Goal: Information Seeking & Learning: Learn about a topic

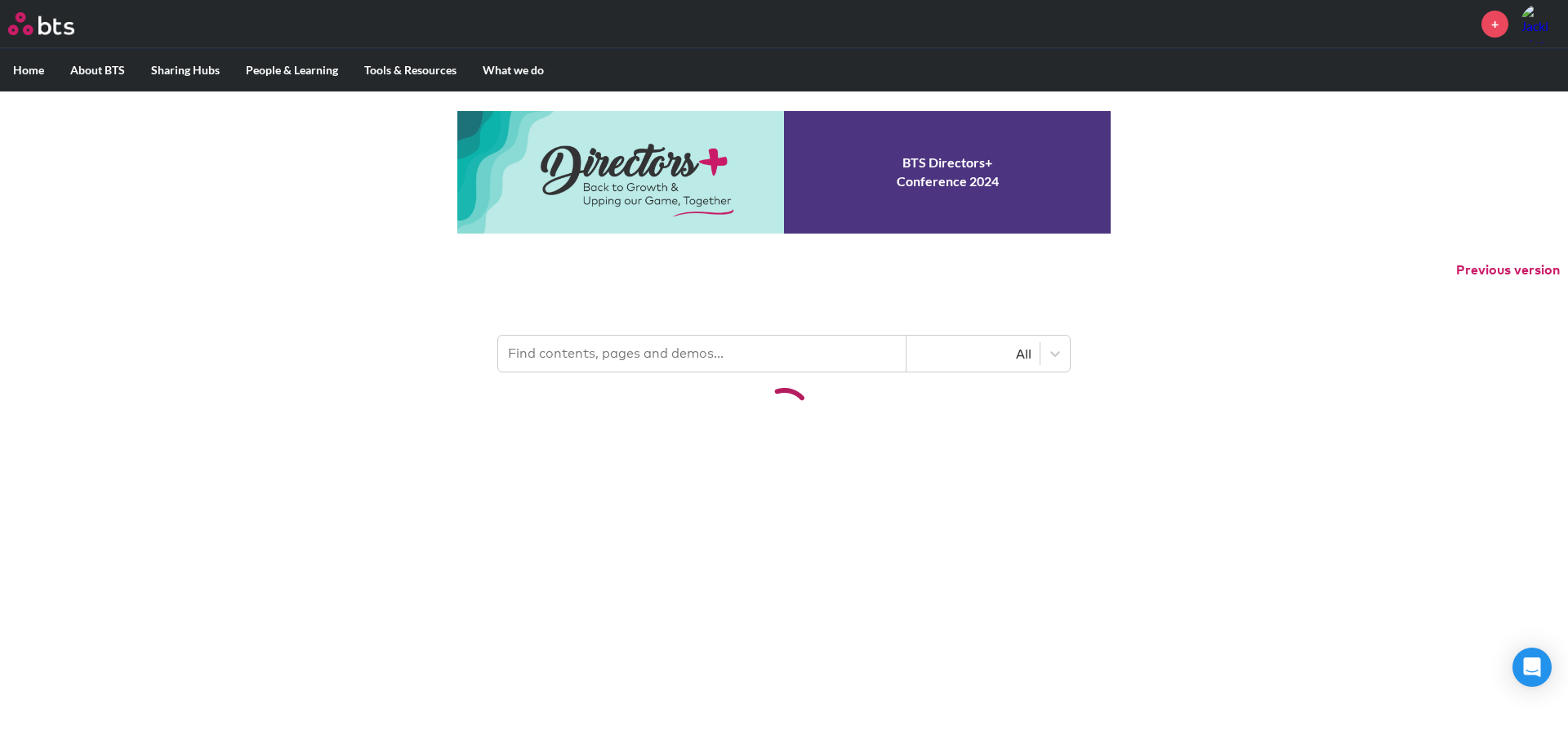
click at [661, 360] on input "text" at bounding box center [702, 353] width 408 height 36
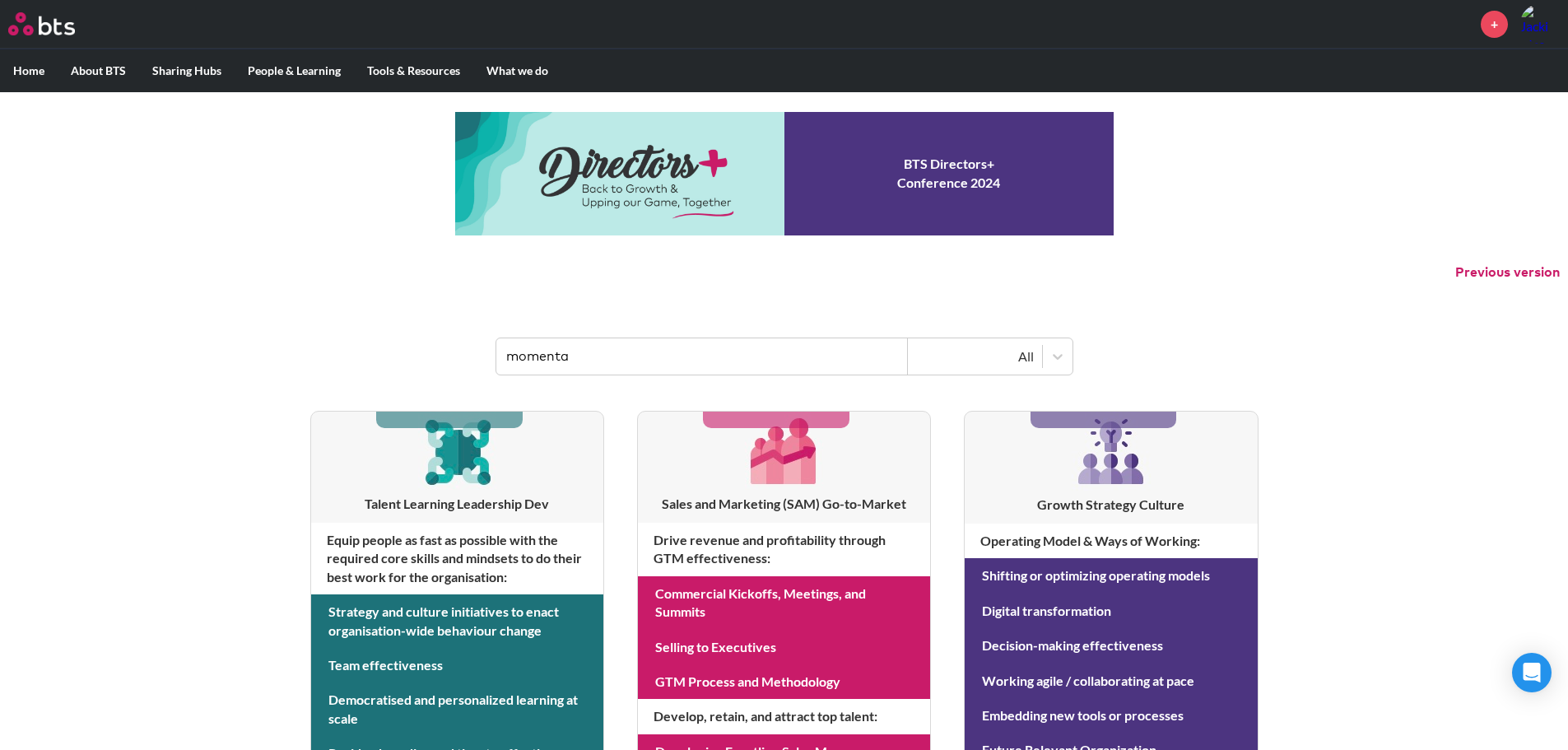
type input "momenta"
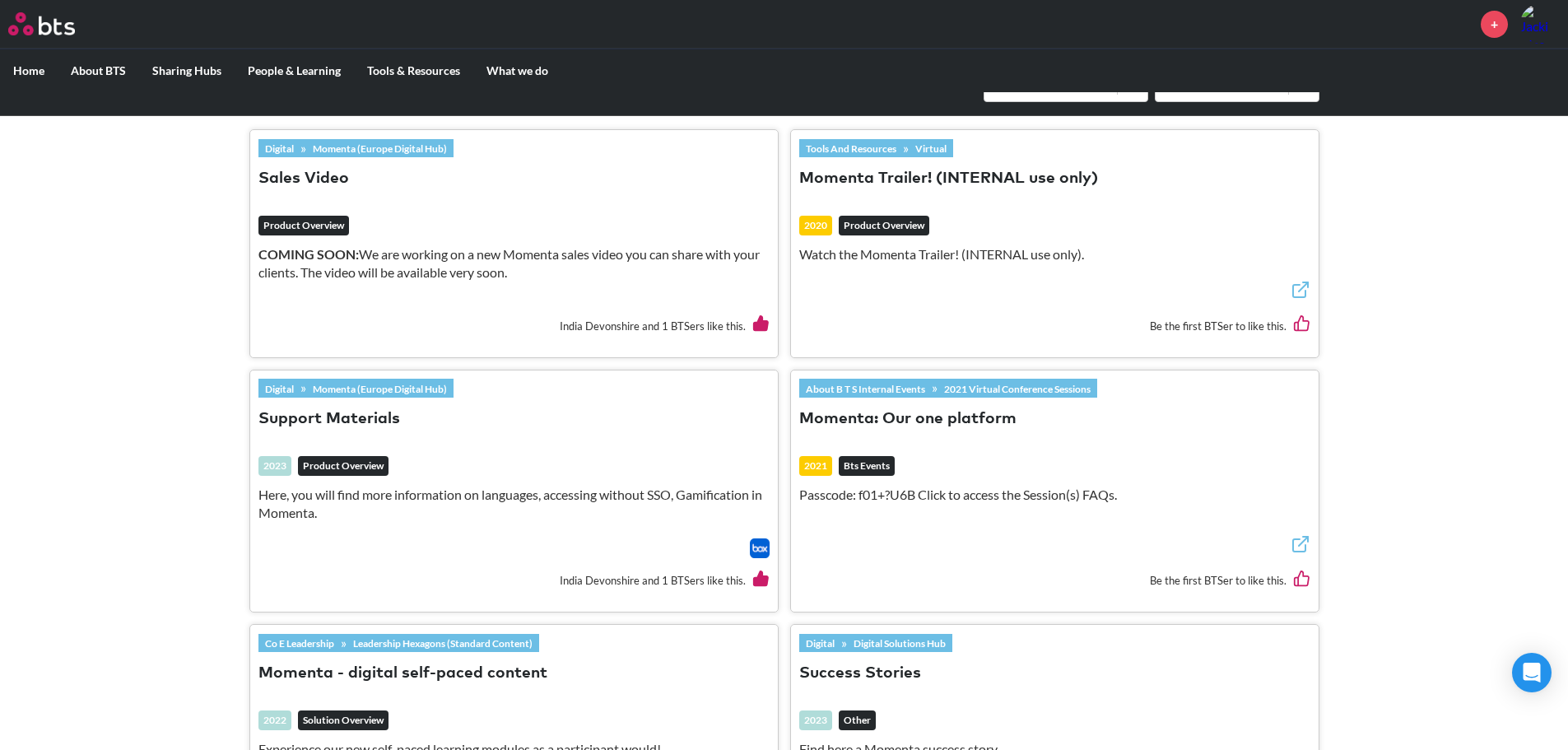
scroll to position [576, 0]
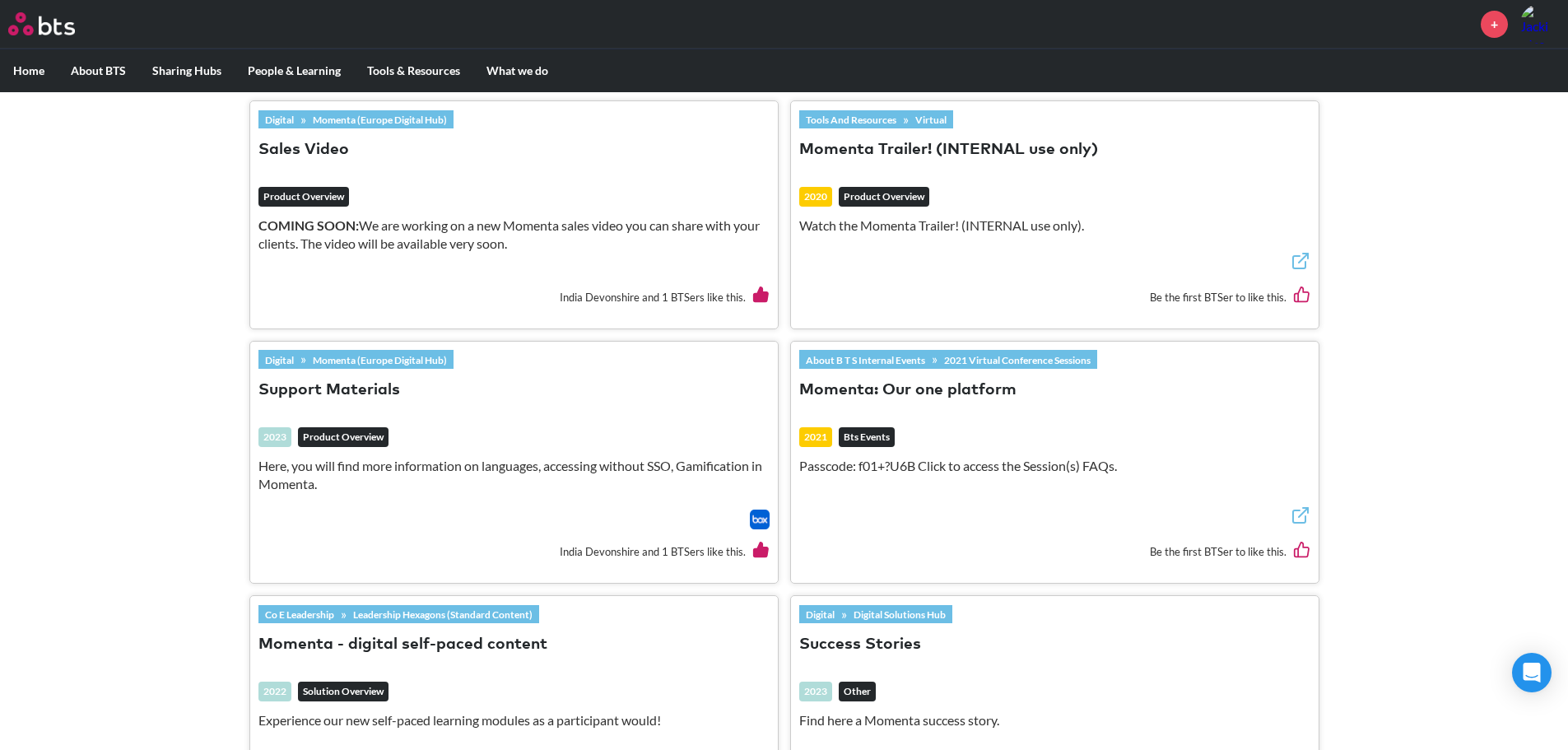
click at [945, 398] on button "Momenta: Our one platform" at bounding box center [908, 390] width 217 height 22
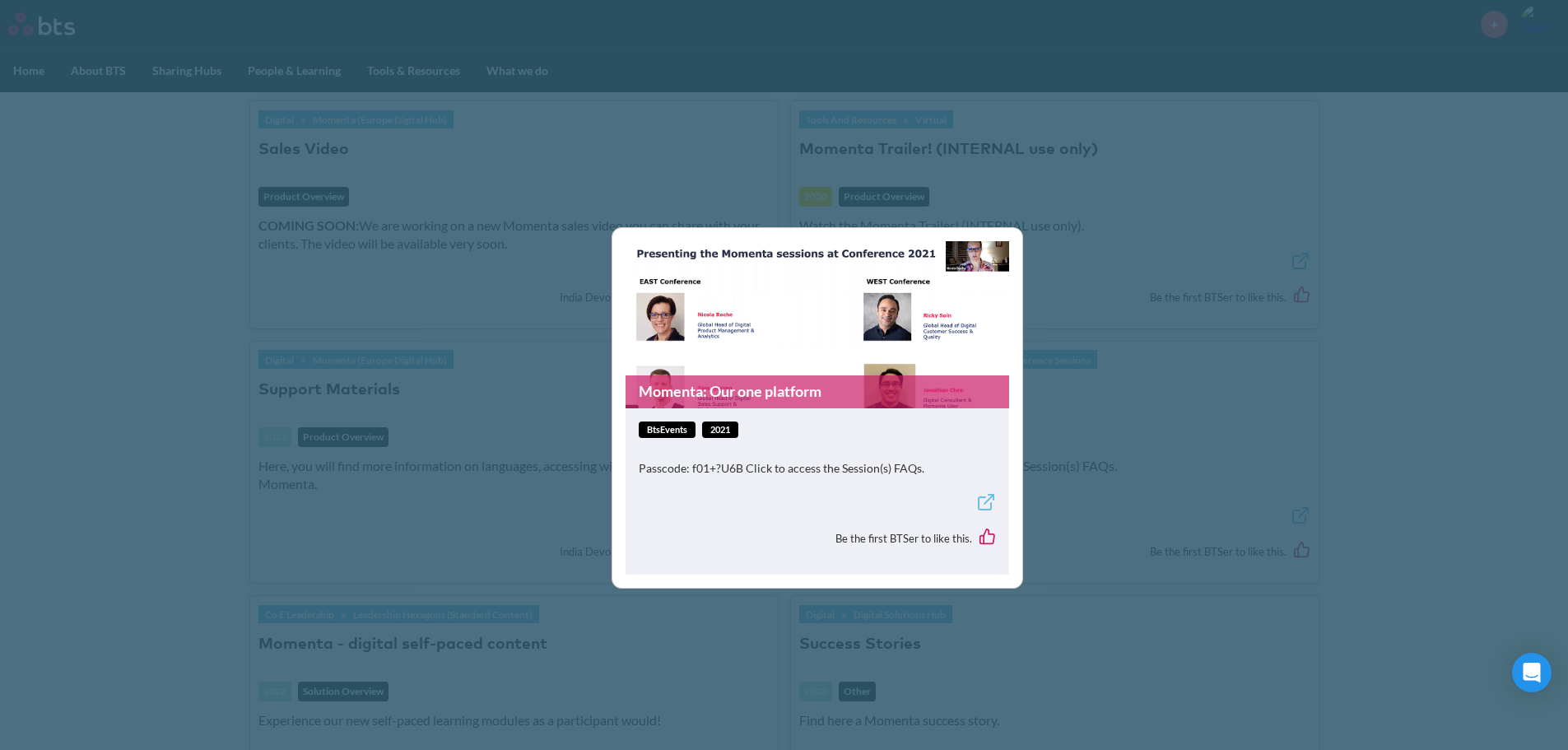
click at [1162, 430] on div "Momenta: Our one platform btsEvents 2021 Passcode: f01+?U6B Click to access the…" at bounding box center [784, 375] width 1568 height 750
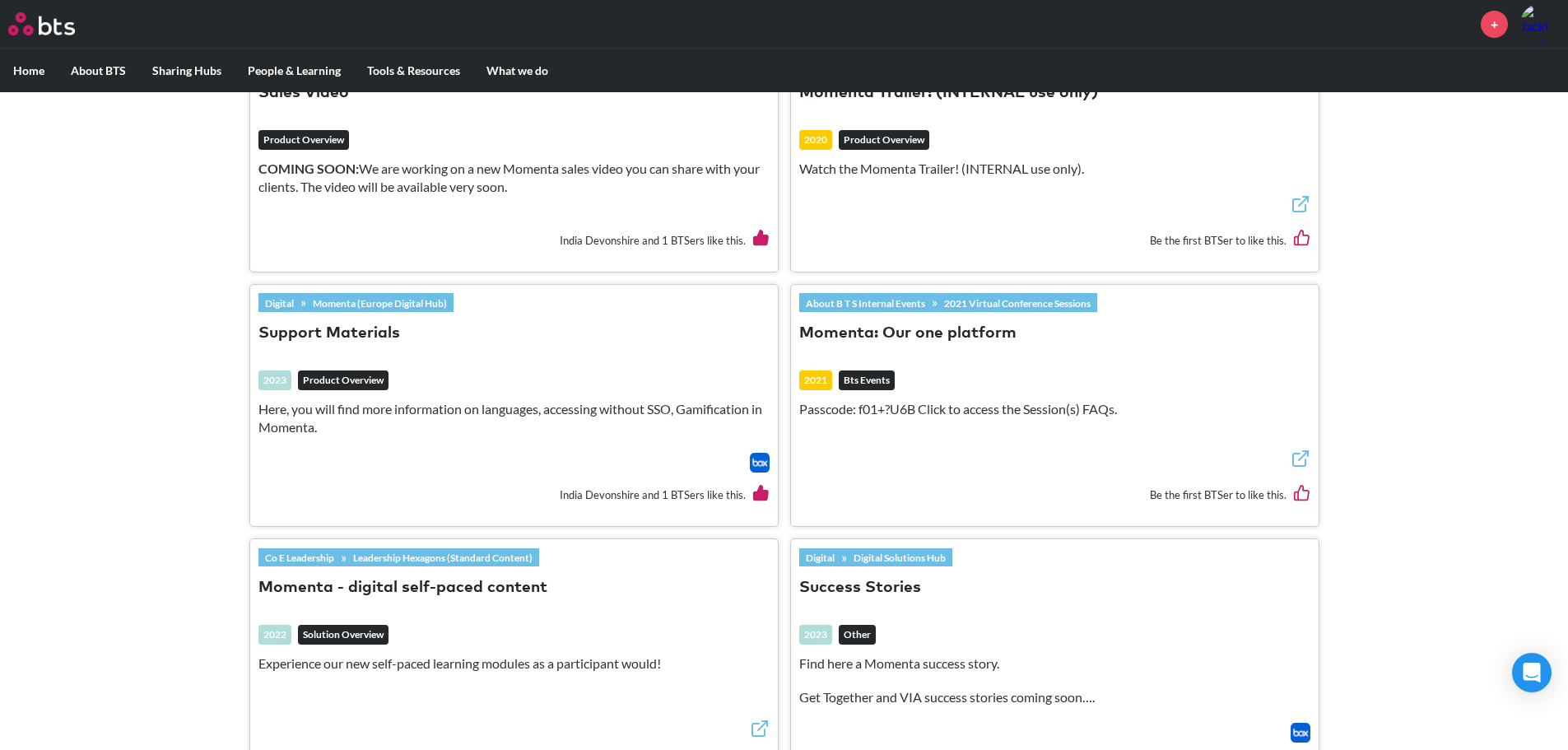
scroll to position [659, 0]
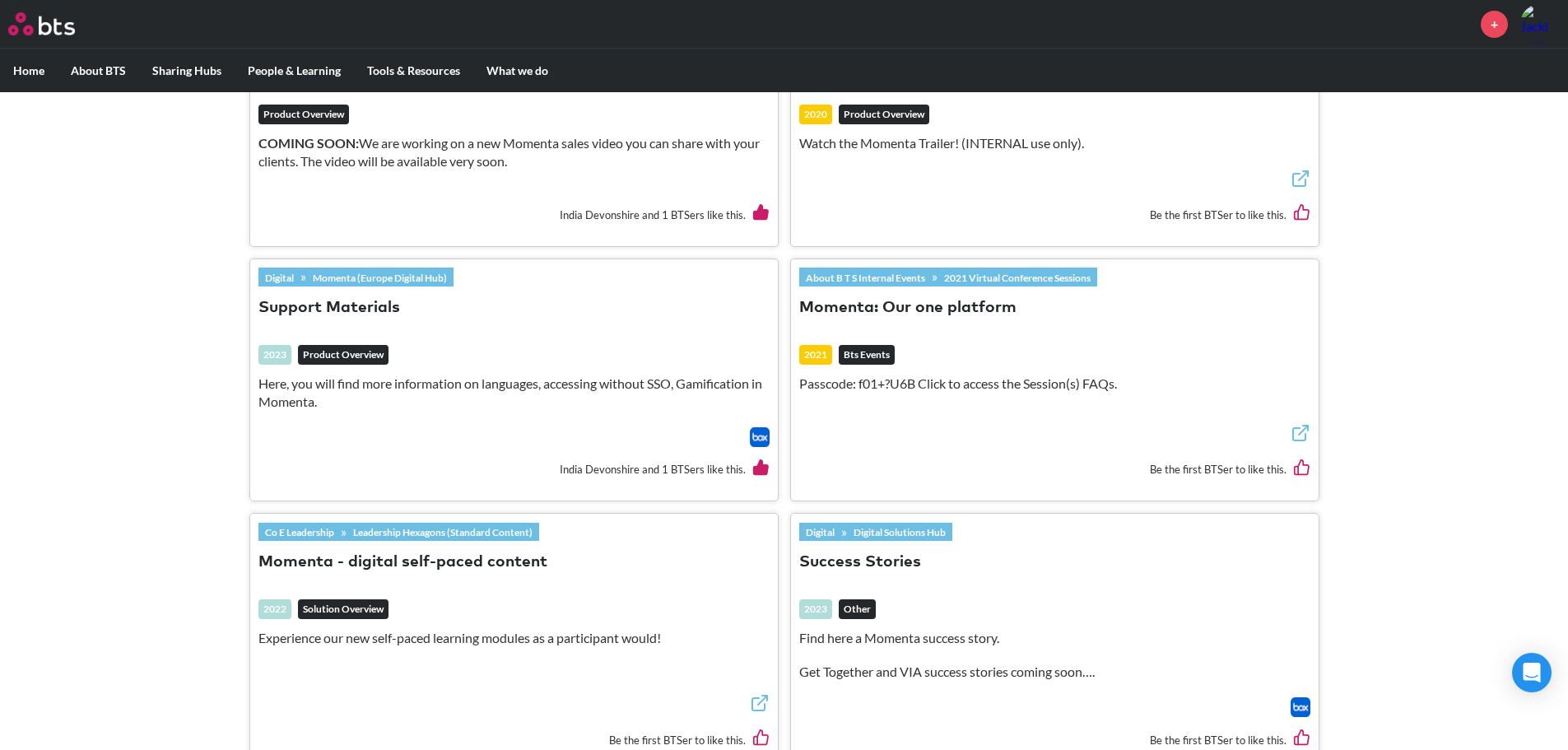
click at [515, 383] on p "Here, you will find more information on languages, accessing without SSO, Gamif…" at bounding box center [513, 393] width 511 height 37
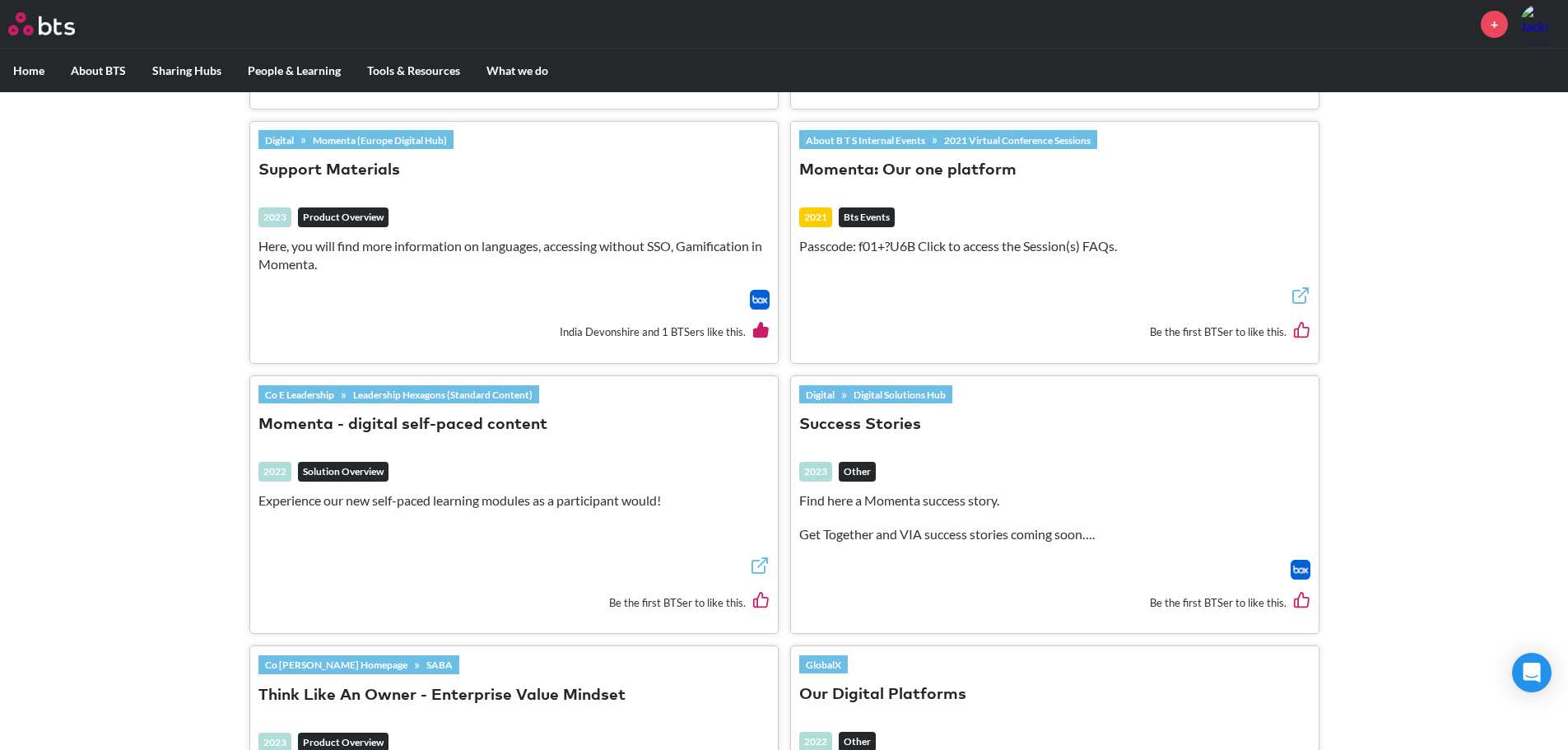
scroll to position [823, 0]
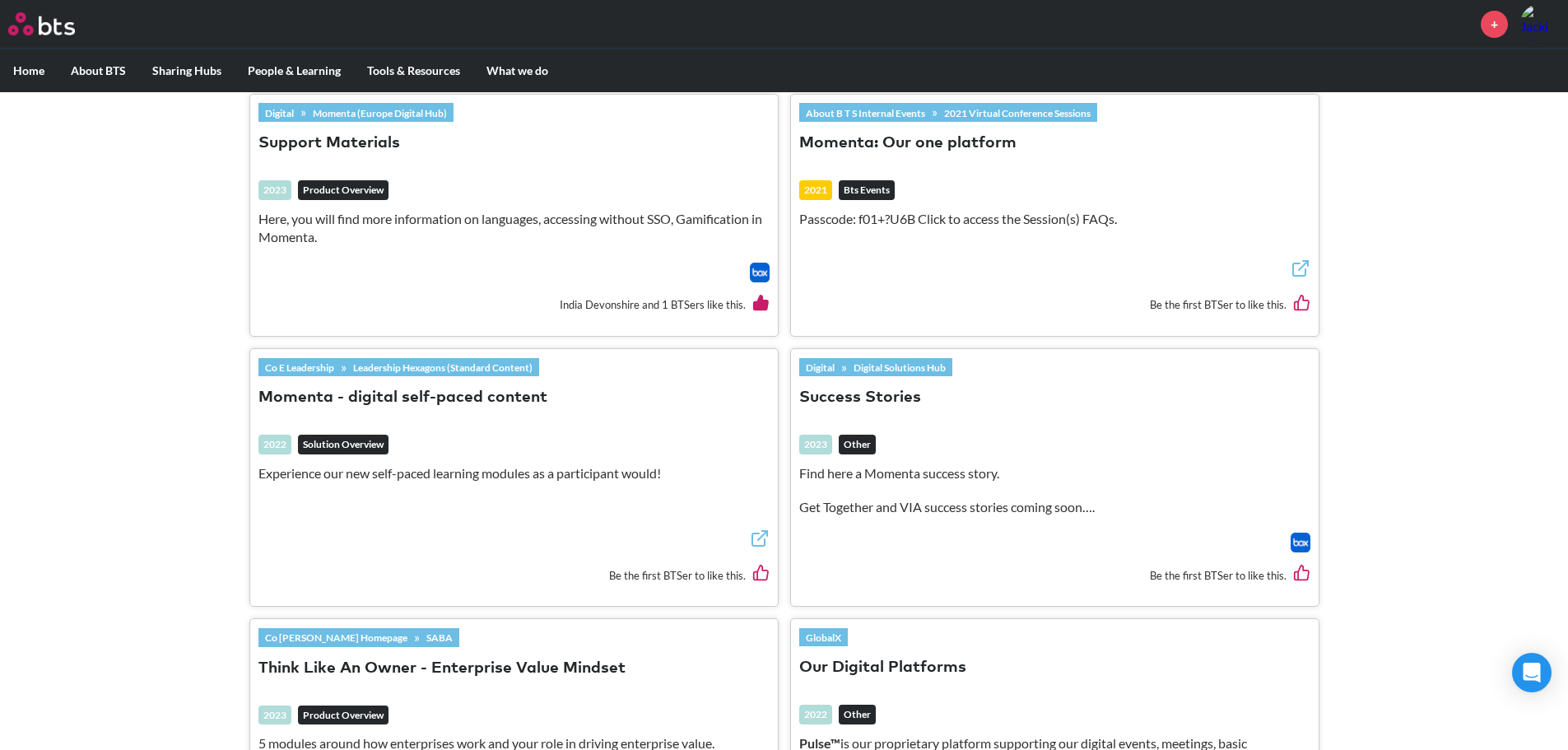
click at [436, 403] on button "Momenta - digital self-paced content" at bounding box center [403, 398] width 289 height 22
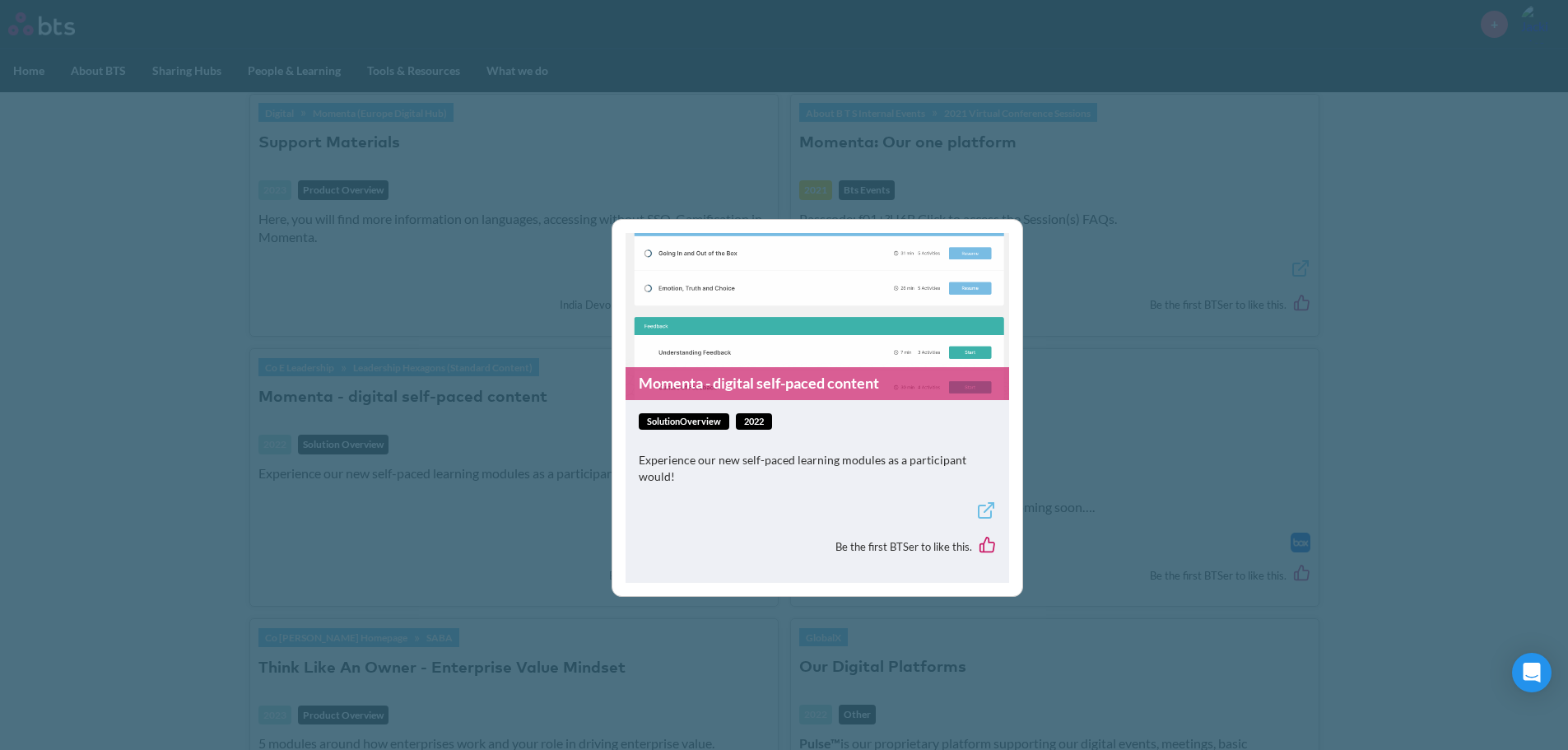
click at [981, 513] on icon at bounding box center [986, 511] width 20 height 20
click at [738, 199] on div "Momenta - digital self-paced content solutionOverview 2022 Experience our new s…" at bounding box center [784, 375] width 1568 height 750
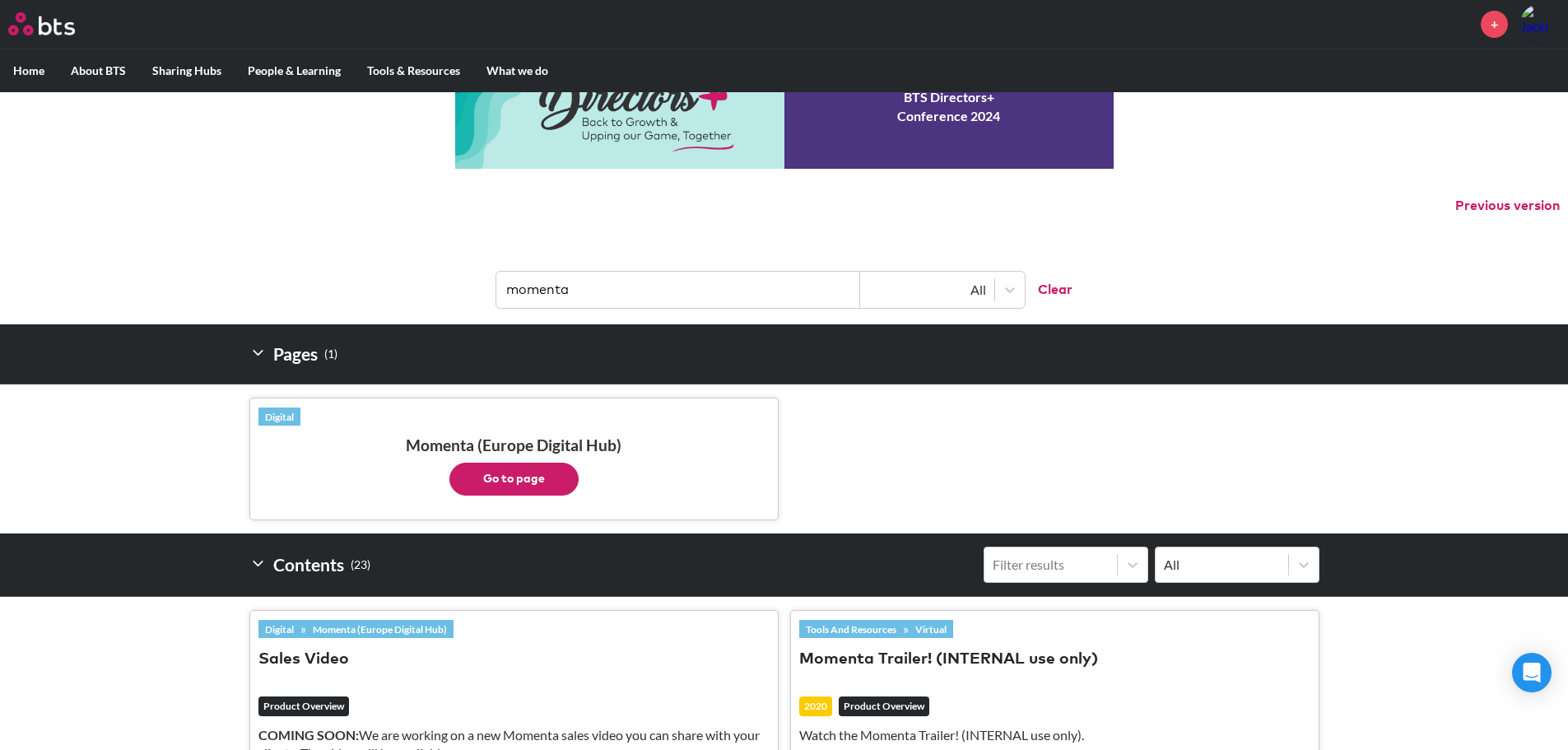
scroll to position [165, 0]
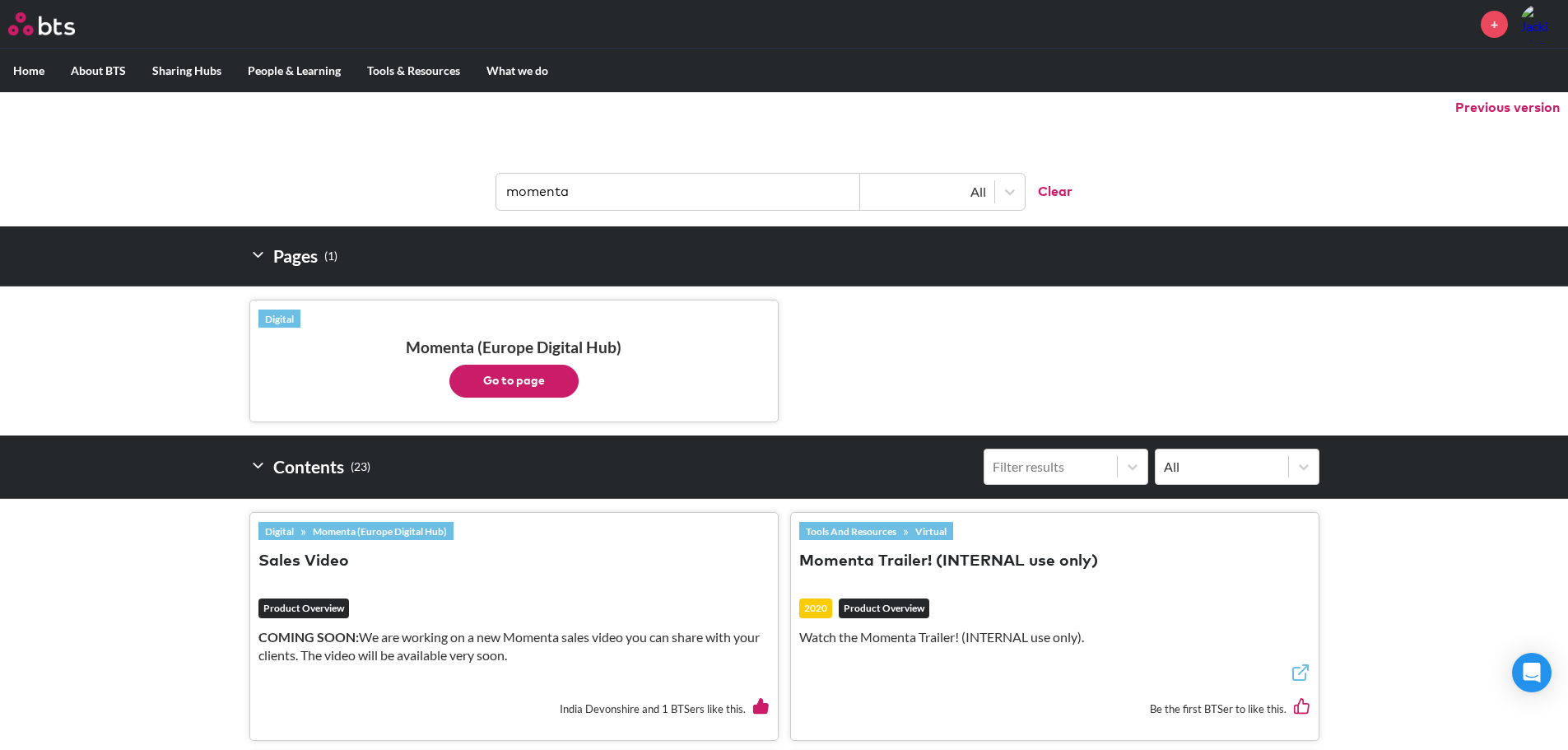
click at [531, 383] on button "Go to page" at bounding box center [513, 381] width 129 height 33
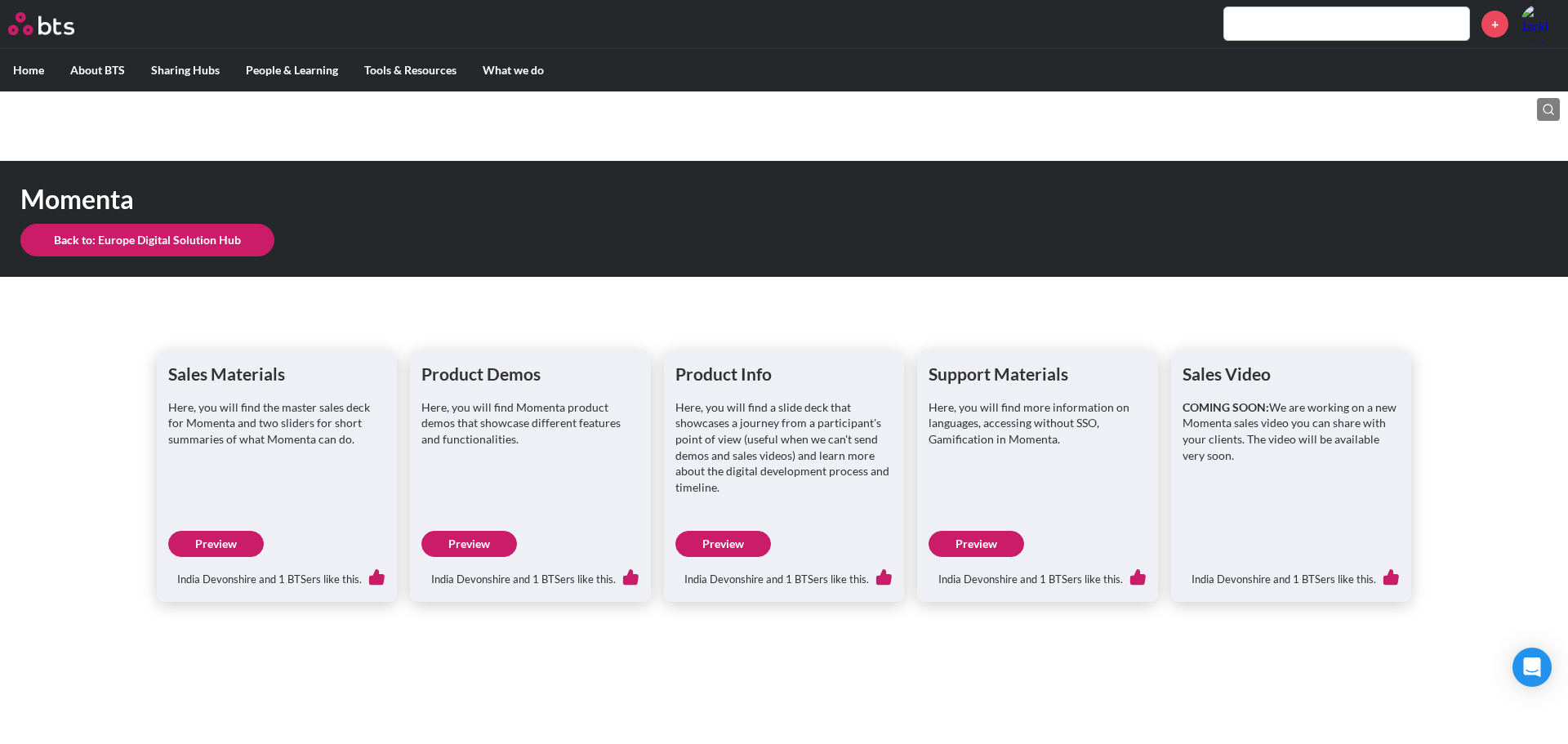
click at [713, 548] on link "Preview" at bounding box center [723, 543] width 96 height 26
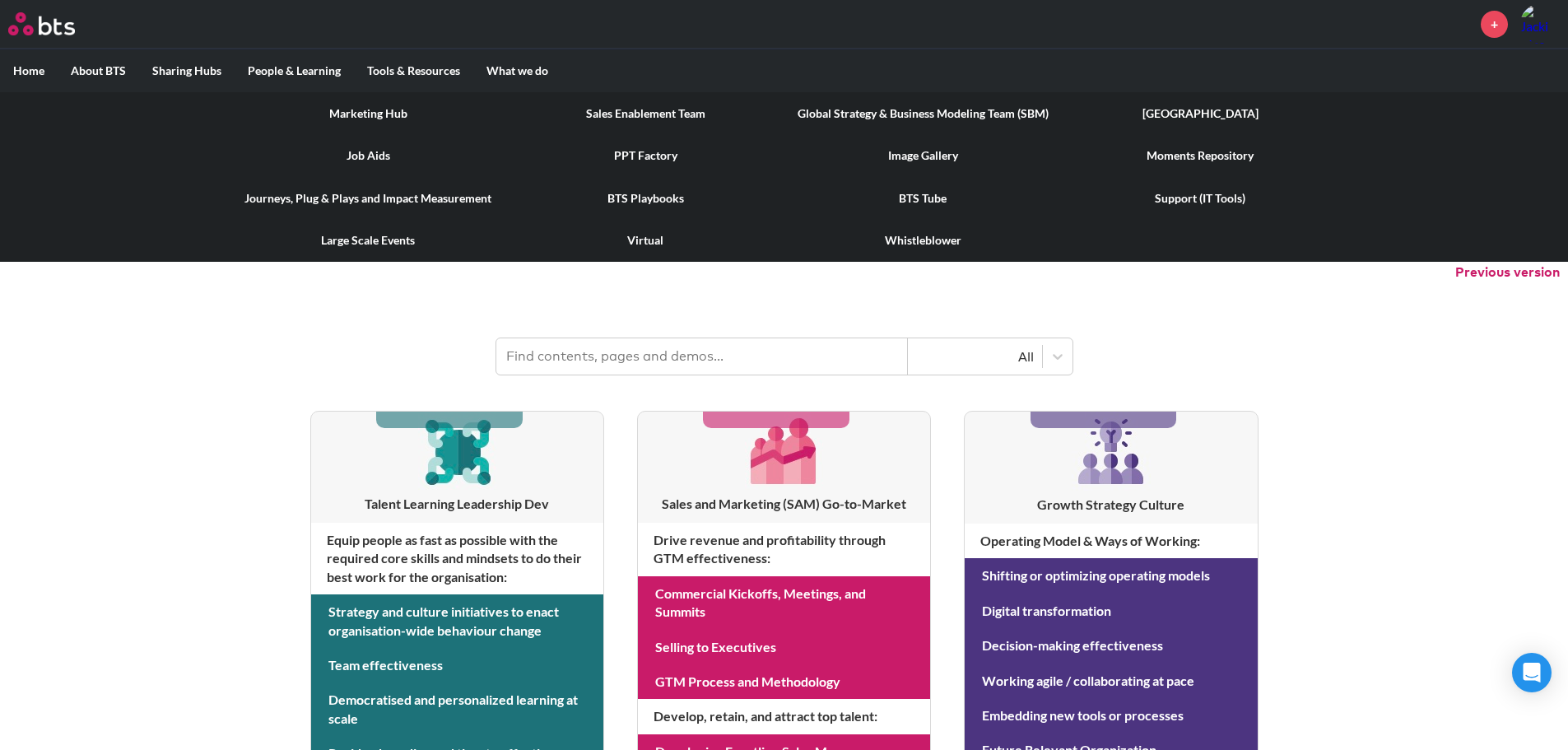
click at [628, 119] on link "Sales Enablement Team" at bounding box center [646, 114] width 277 height 43
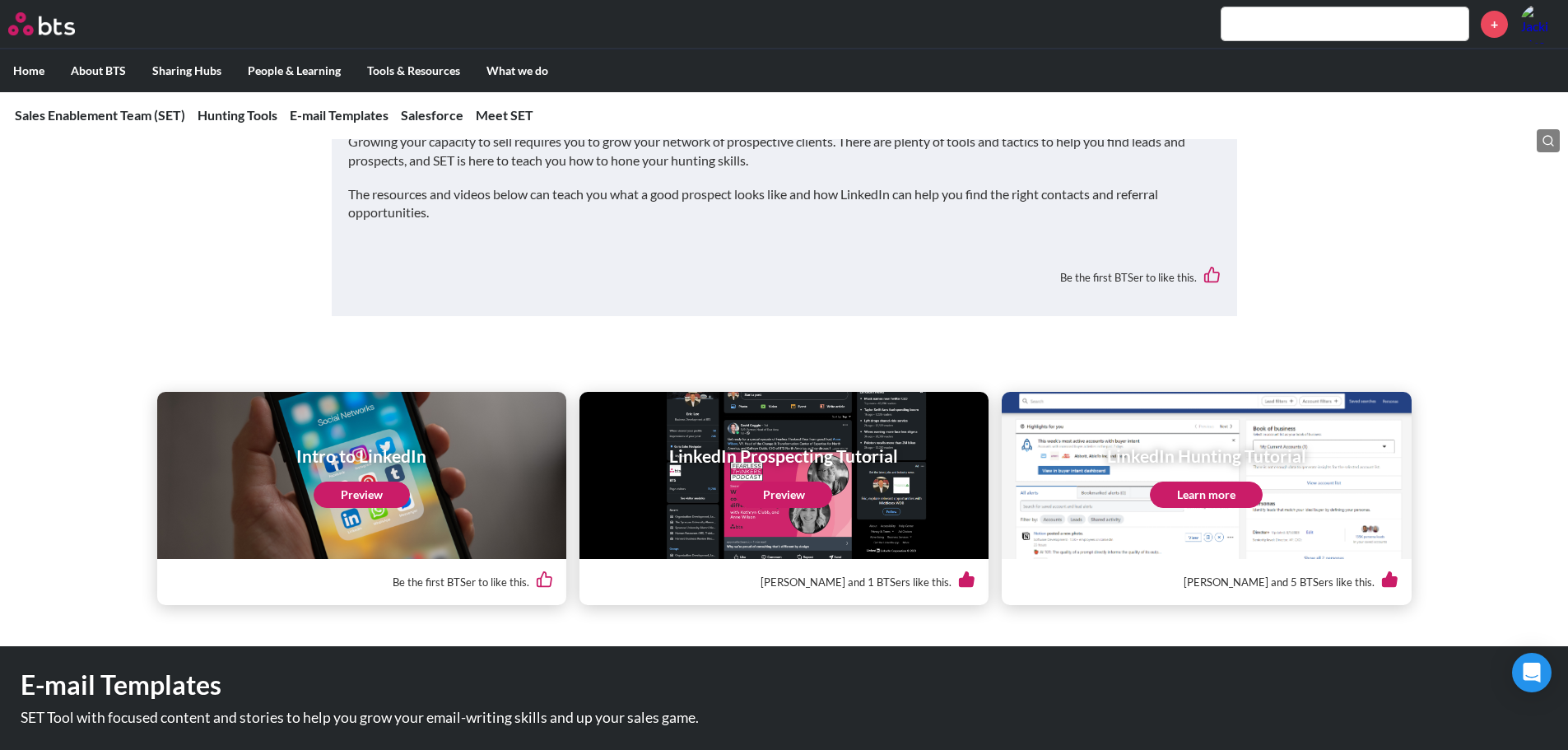
scroll to position [576, 0]
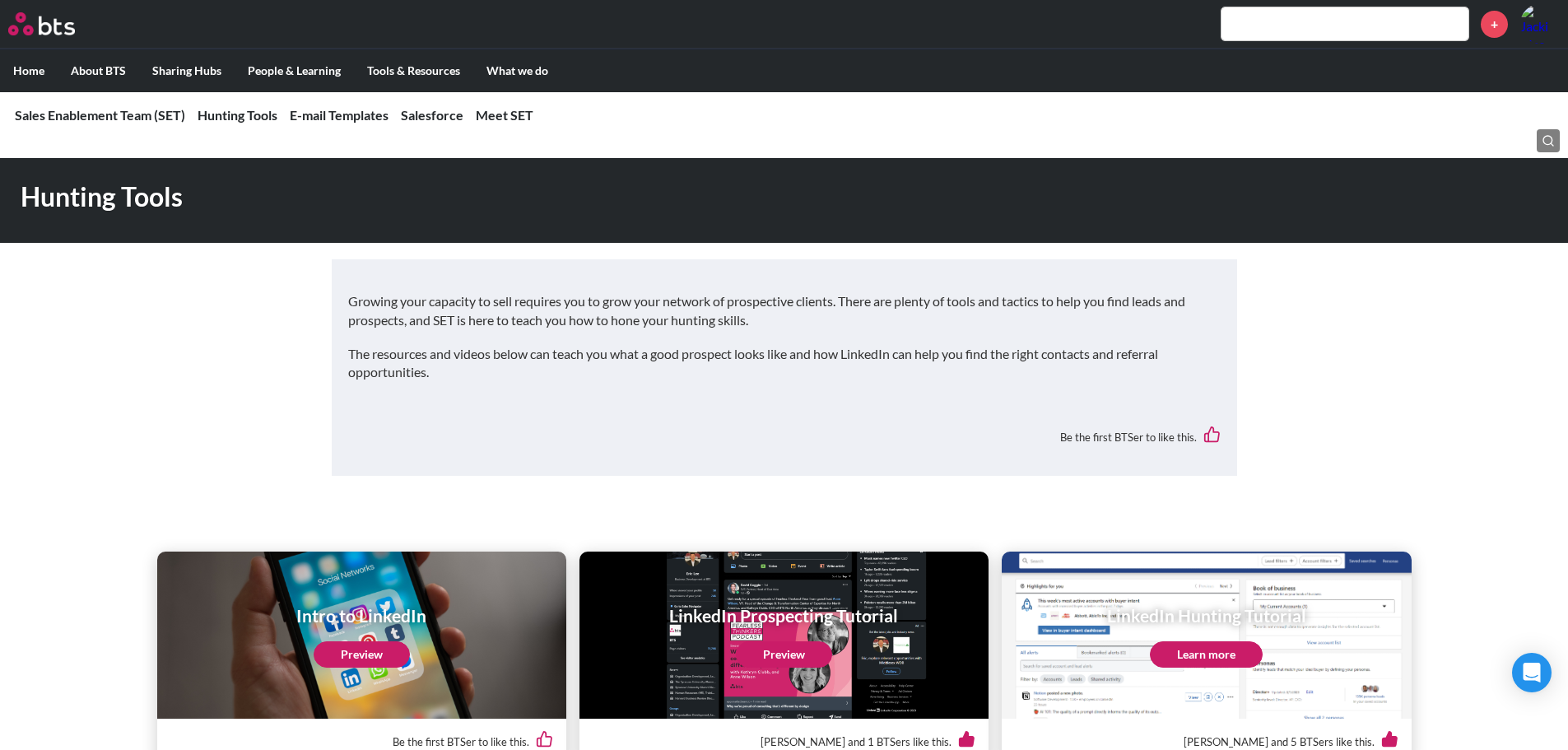
click at [1332, 12] on input "text" at bounding box center [1345, 23] width 247 height 33
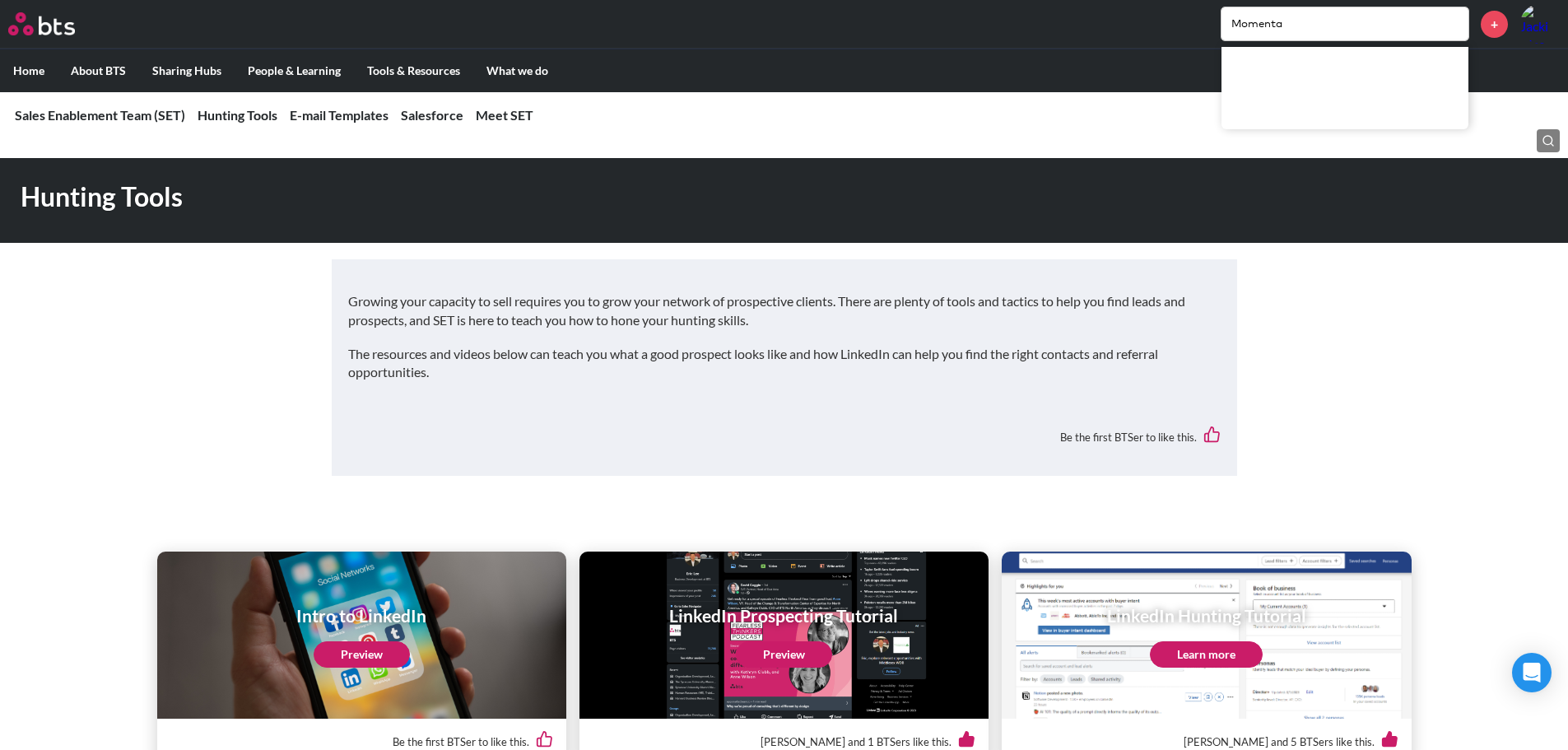
type input "Momenta"
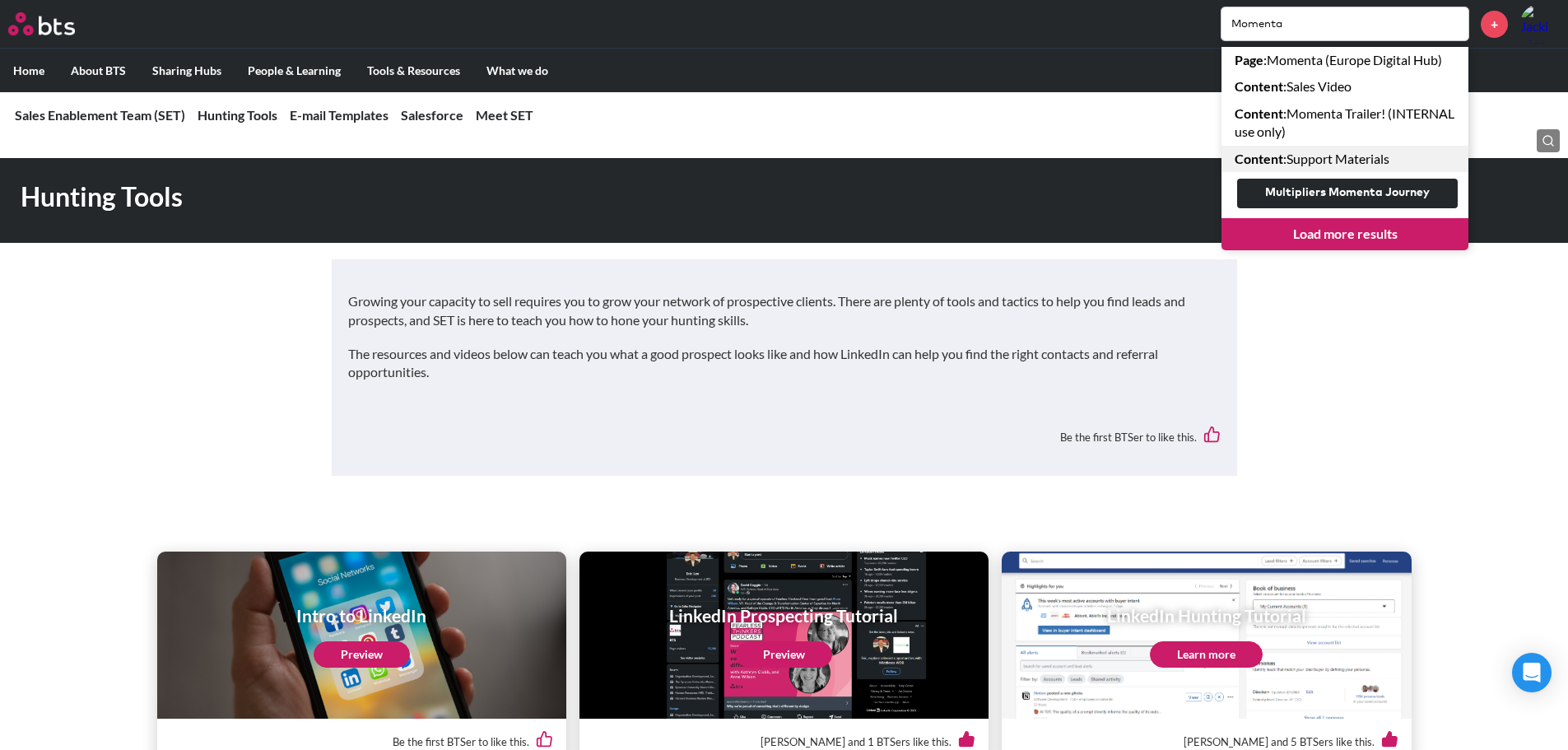
click at [1346, 166] on link "Content : Support Materials" at bounding box center [1345, 158] width 247 height 26
click at [1357, 244] on link "Load more results" at bounding box center [1345, 234] width 247 height 31
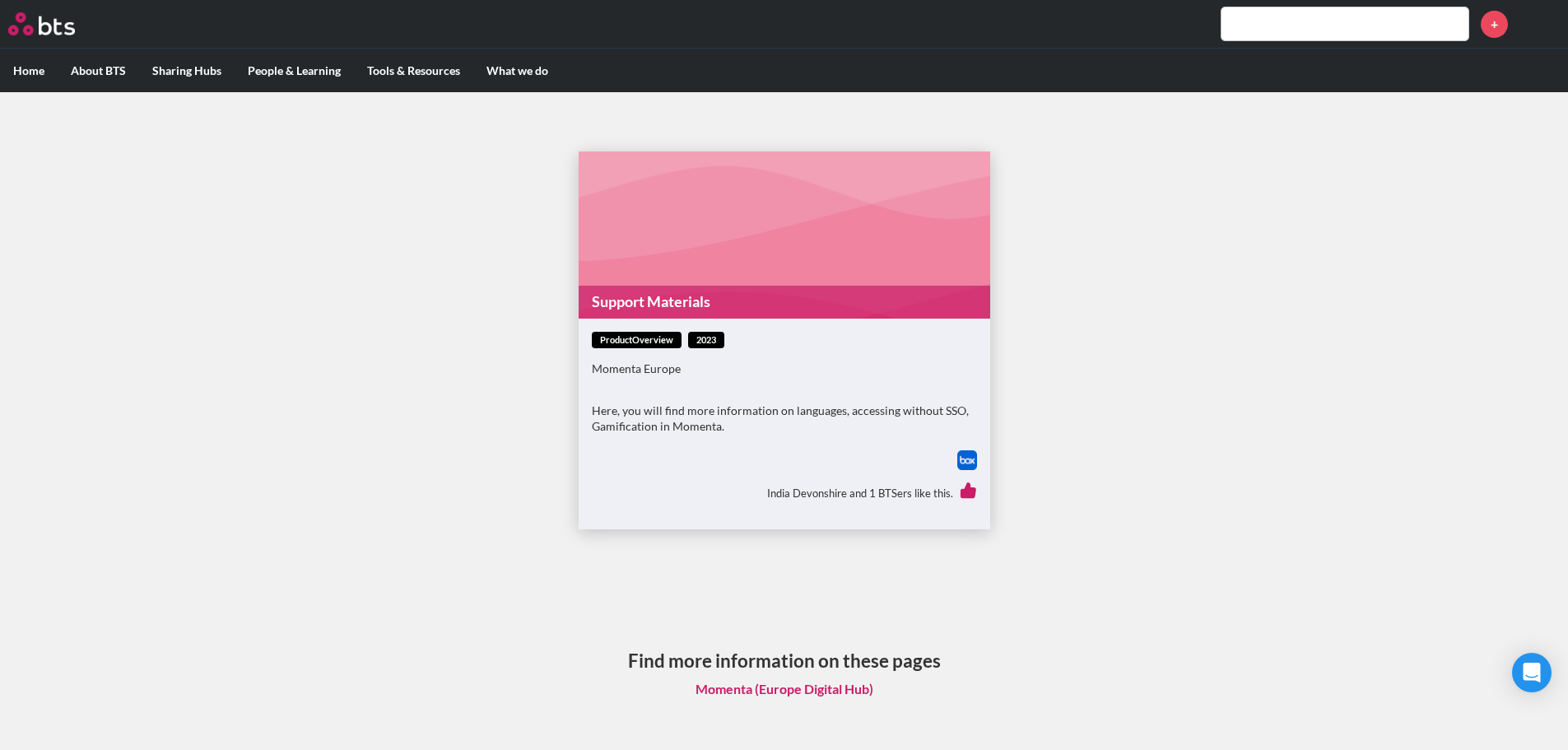
scroll to position [10, 0]
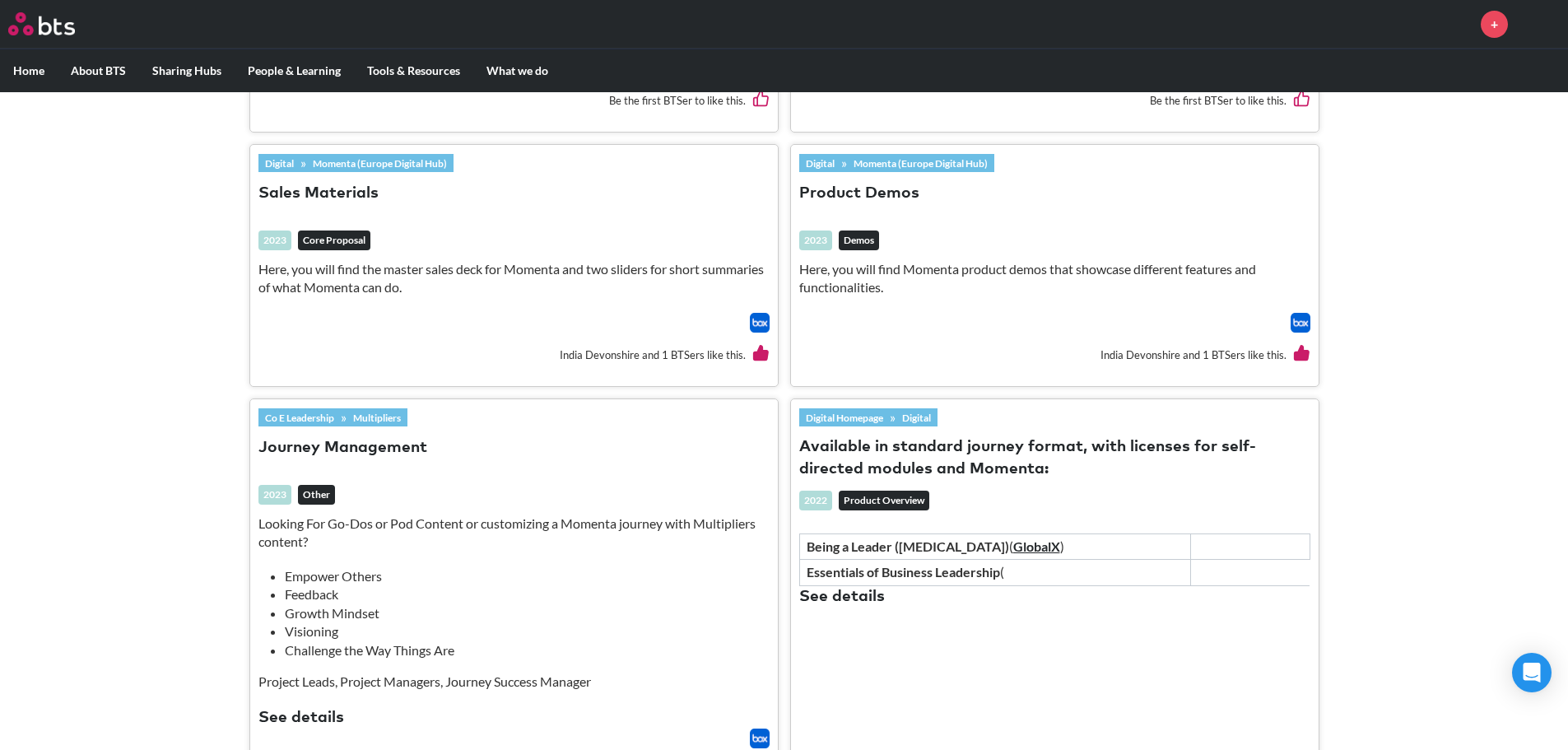
scroll to position [2554, 0]
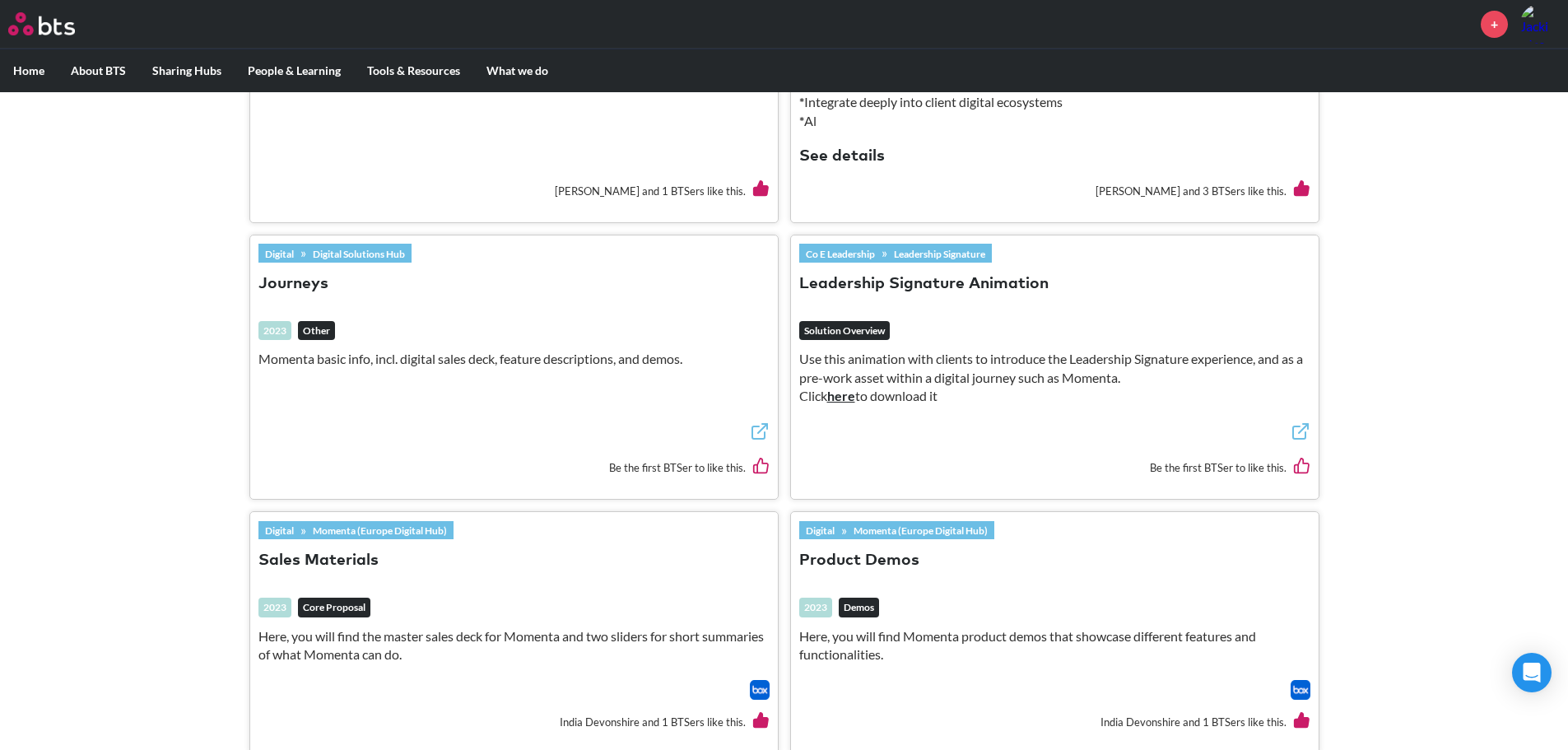
click at [883, 522] on link "Momenta (Europe Digital Hub)" at bounding box center [920, 531] width 148 height 18
click at [308, 285] on button "Journeys" at bounding box center [293, 285] width 70 height 22
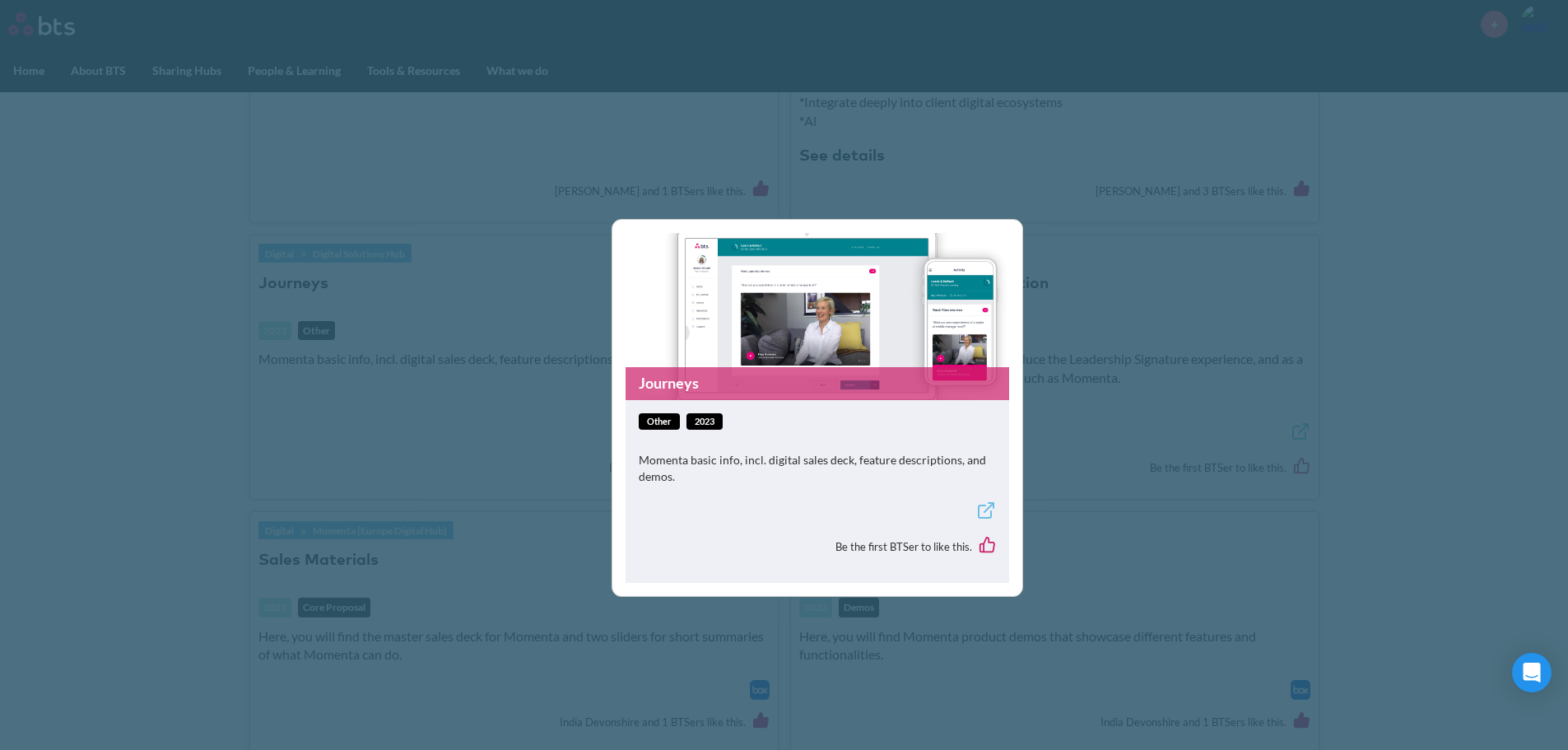
click at [986, 512] on icon at bounding box center [986, 511] width 20 height 20
click at [160, 142] on div "Journeys other 2023 Momenta basic info, incl. digital sales deck, feature descr…" at bounding box center [784, 375] width 1568 height 750
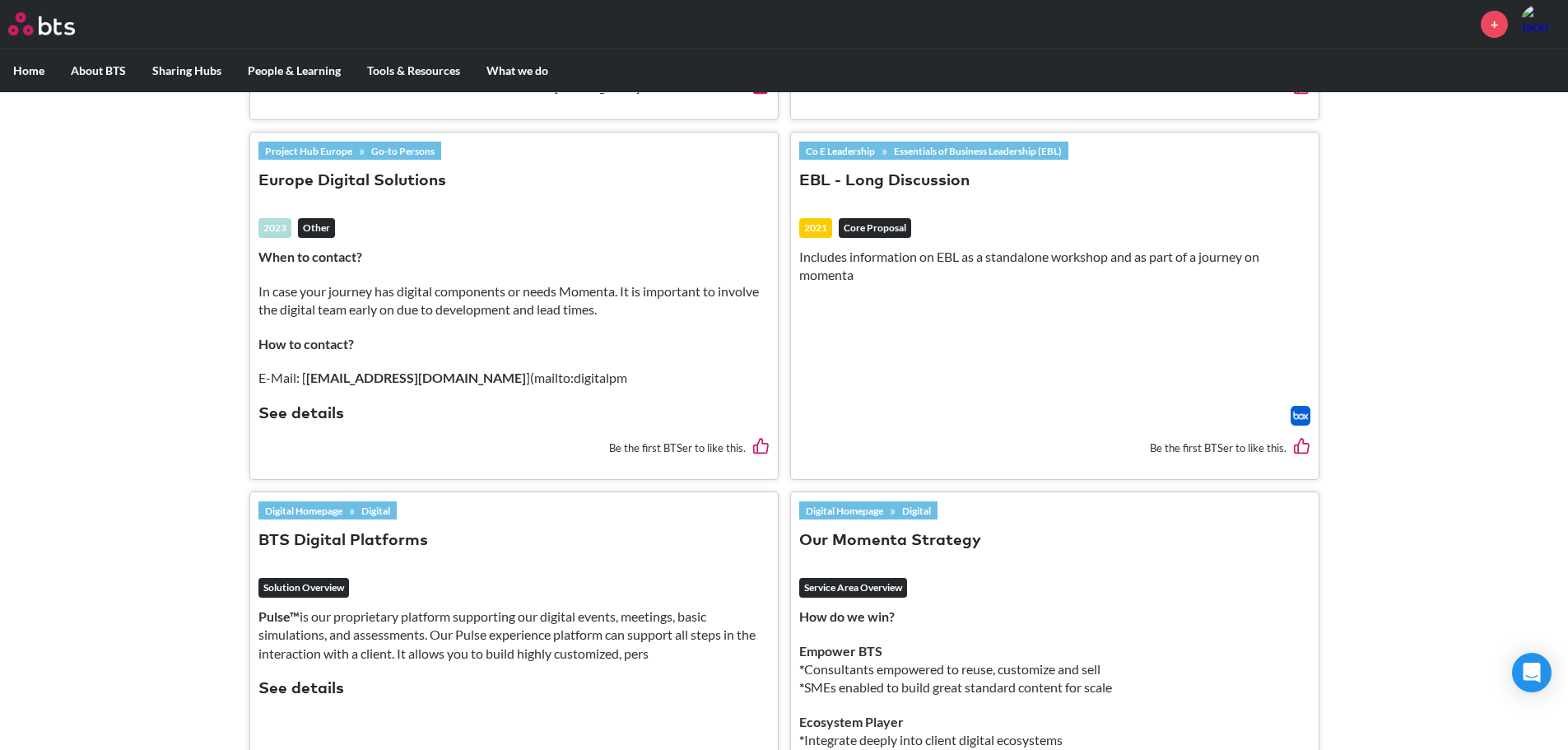
scroll to position [1895, 0]
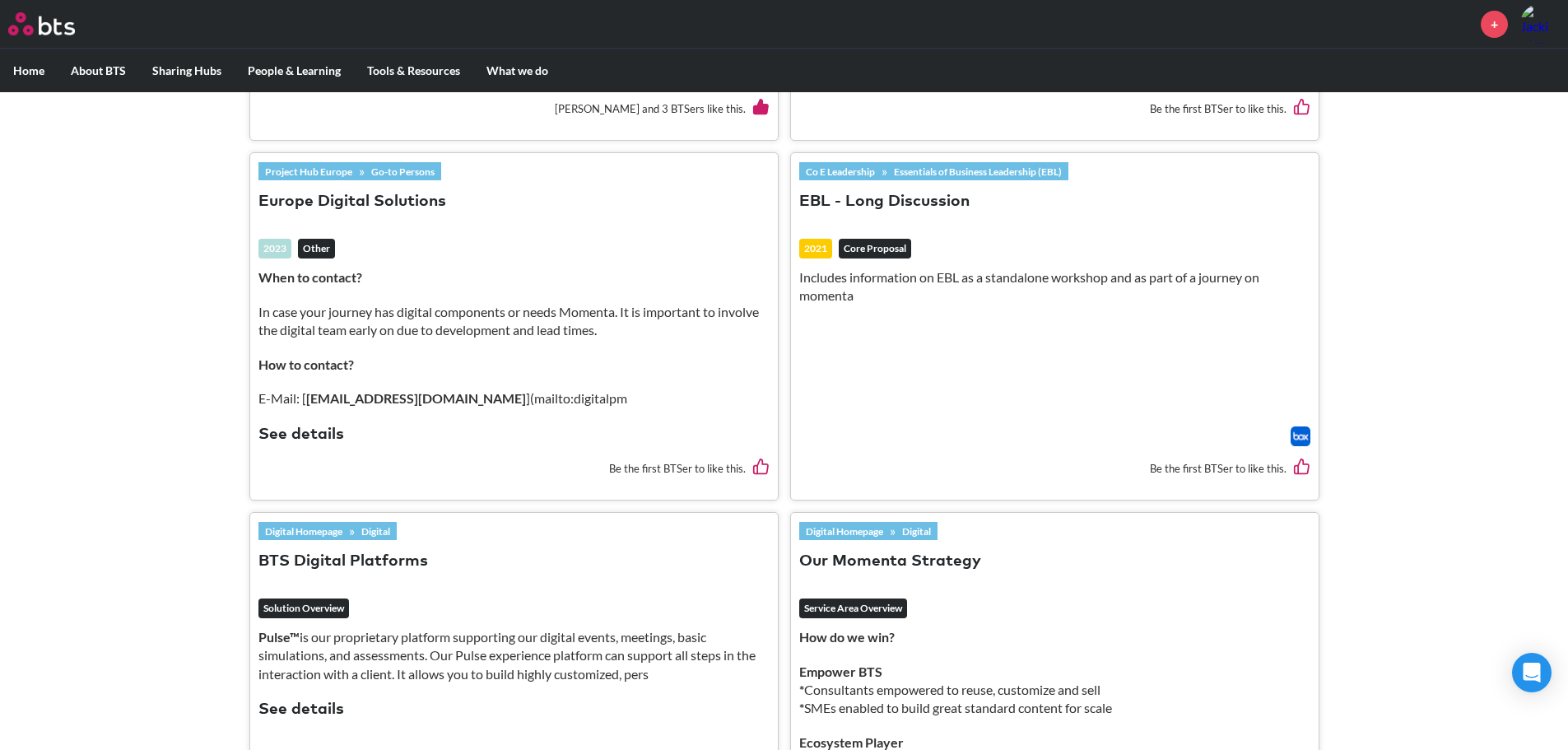
click at [364, 557] on button "BTS Digital Platforms" at bounding box center [343, 562] width 170 height 22
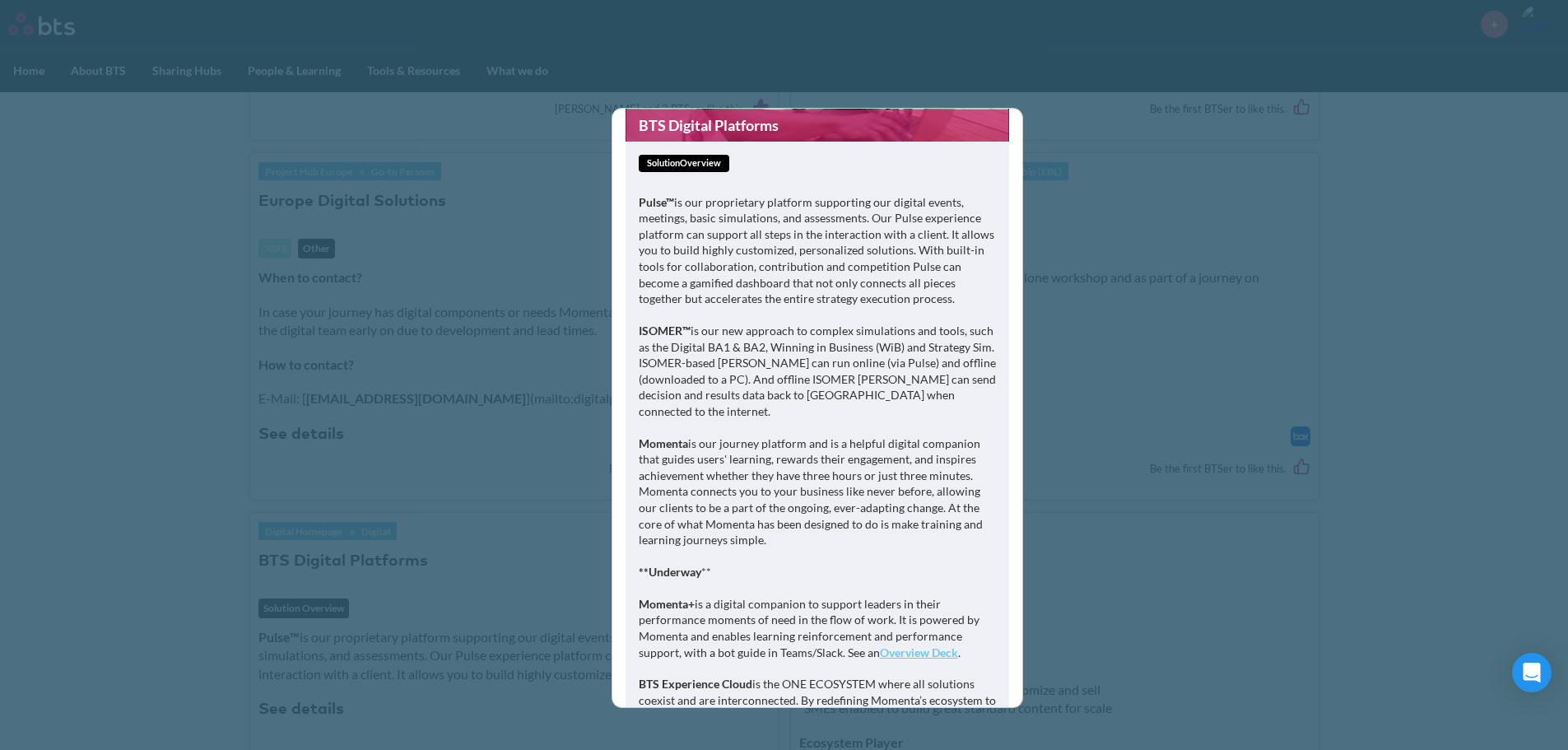
scroll to position [165, 0]
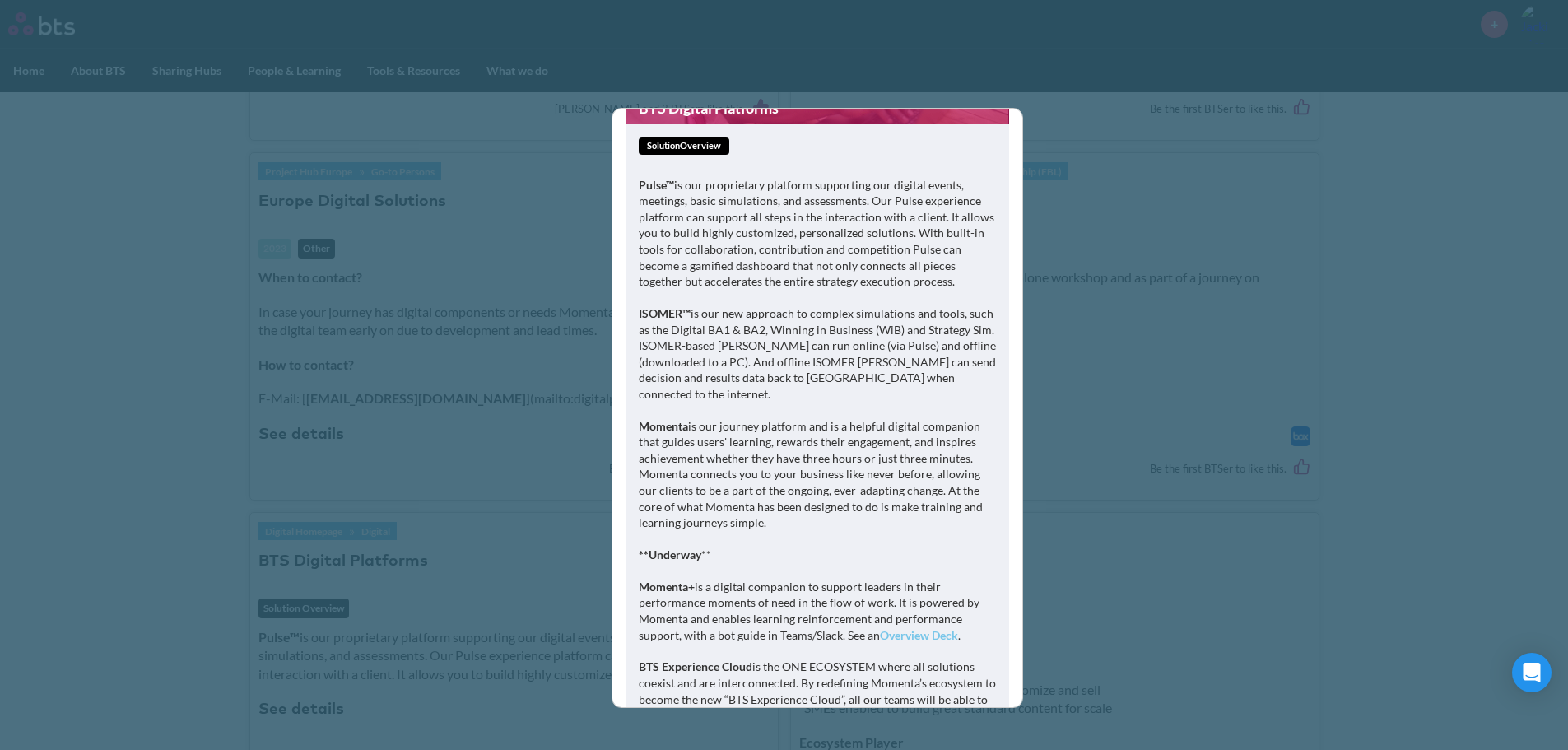
drag, startPoint x: 792, startPoint y: 524, endPoint x: 625, endPoint y: 428, distance: 192.6
click at [625, 428] on div "solutionOverview Pulse™ is our proprietary platform supporting our digital even…" at bounding box center [817, 469] width 384 height 690
click at [735, 430] on p "Momenta is our journey platform and is a helpful digital companion that guides …" at bounding box center [817, 474] width 357 height 113
click at [680, 430] on strong "Momenta" at bounding box center [663, 426] width 49 height 14
drag, startPoint x: 640, startPoint y: 426, endPoint x: 871, endPoint y: 635, distance: 311.5
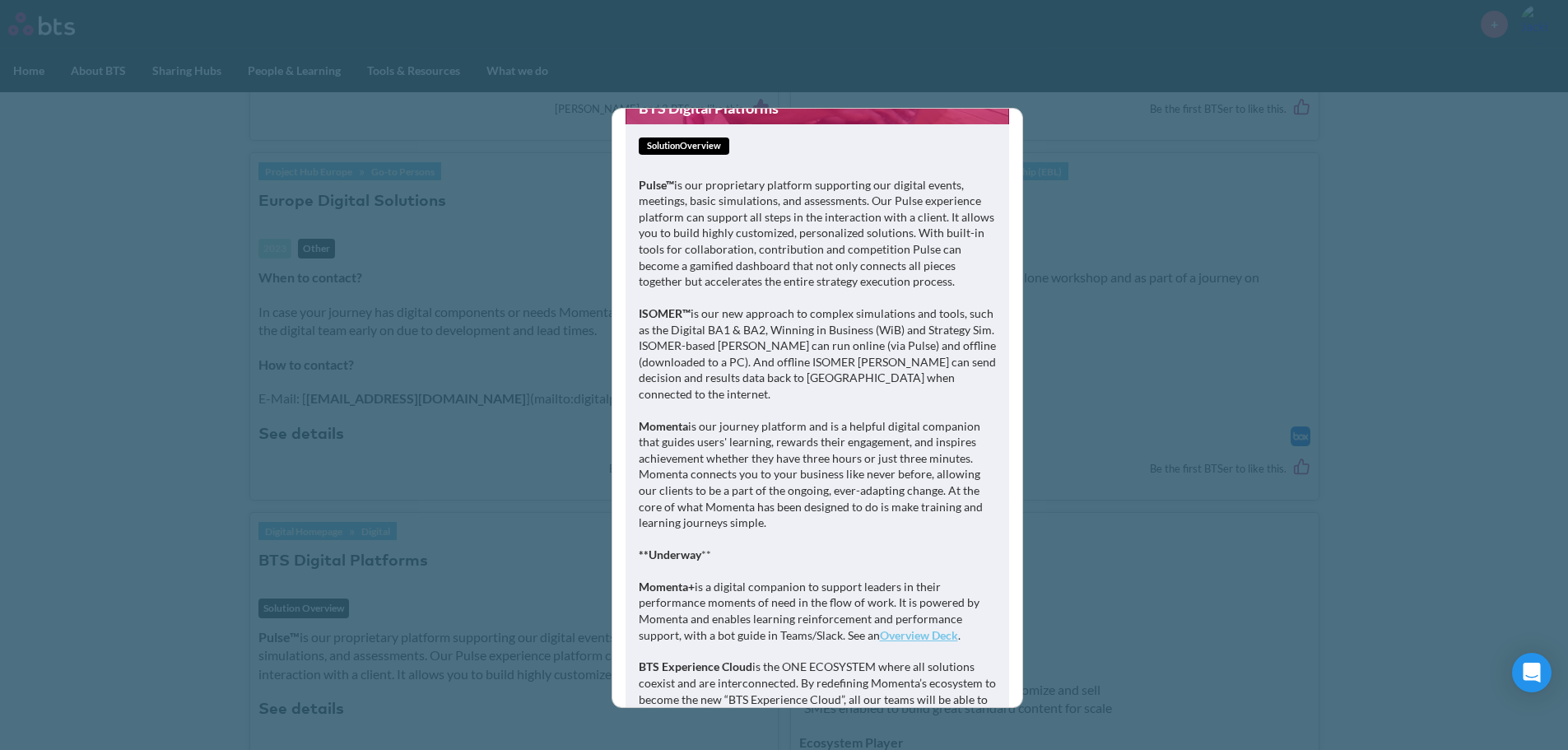
click at [872, 635] on div "Pulse™ is our proprietary platform supporting our digital events, meetings, bas…" at bounding box center [817, 466] width 357 height 579
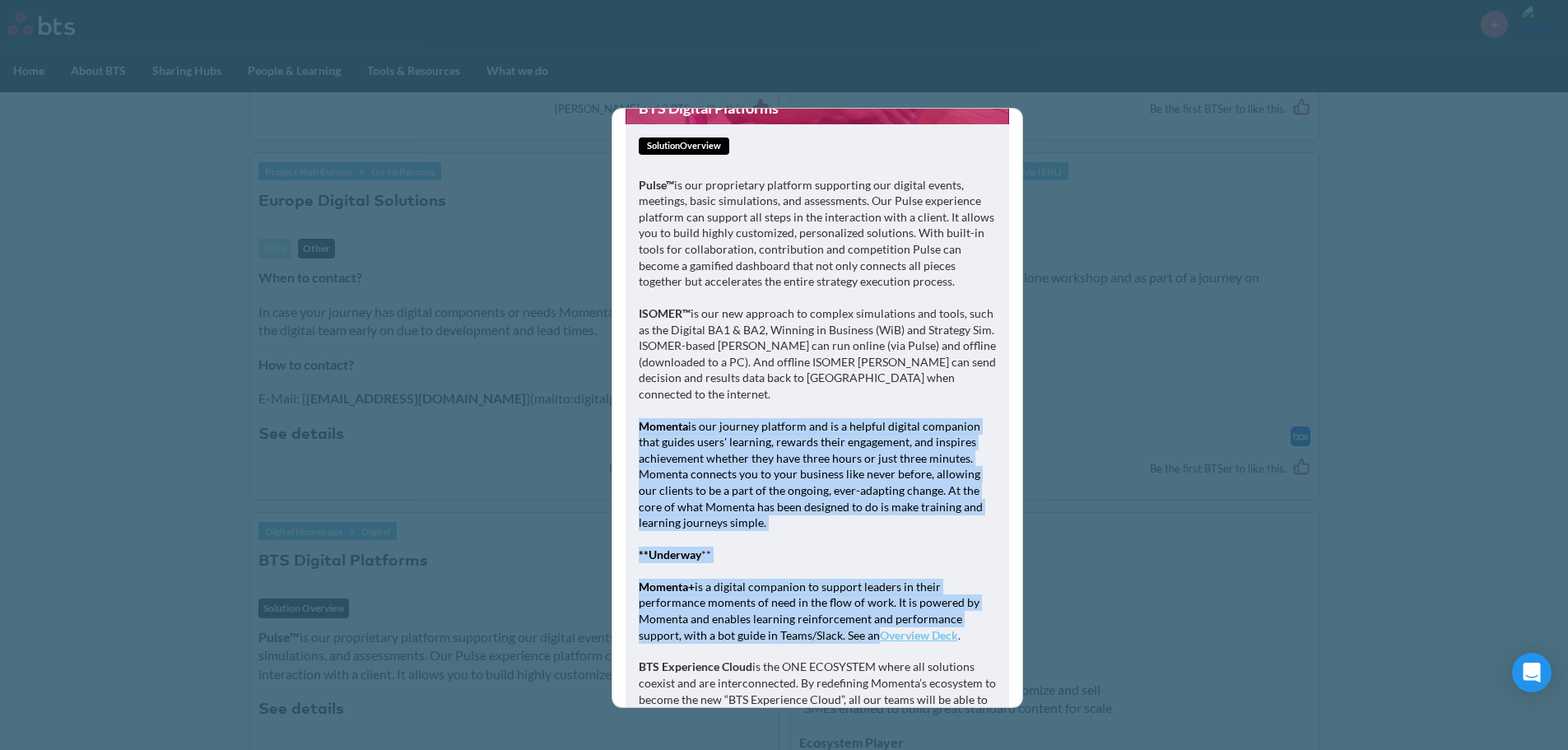
copy div "Momenta is our journey platform and is a helpful digital companion that guides …"
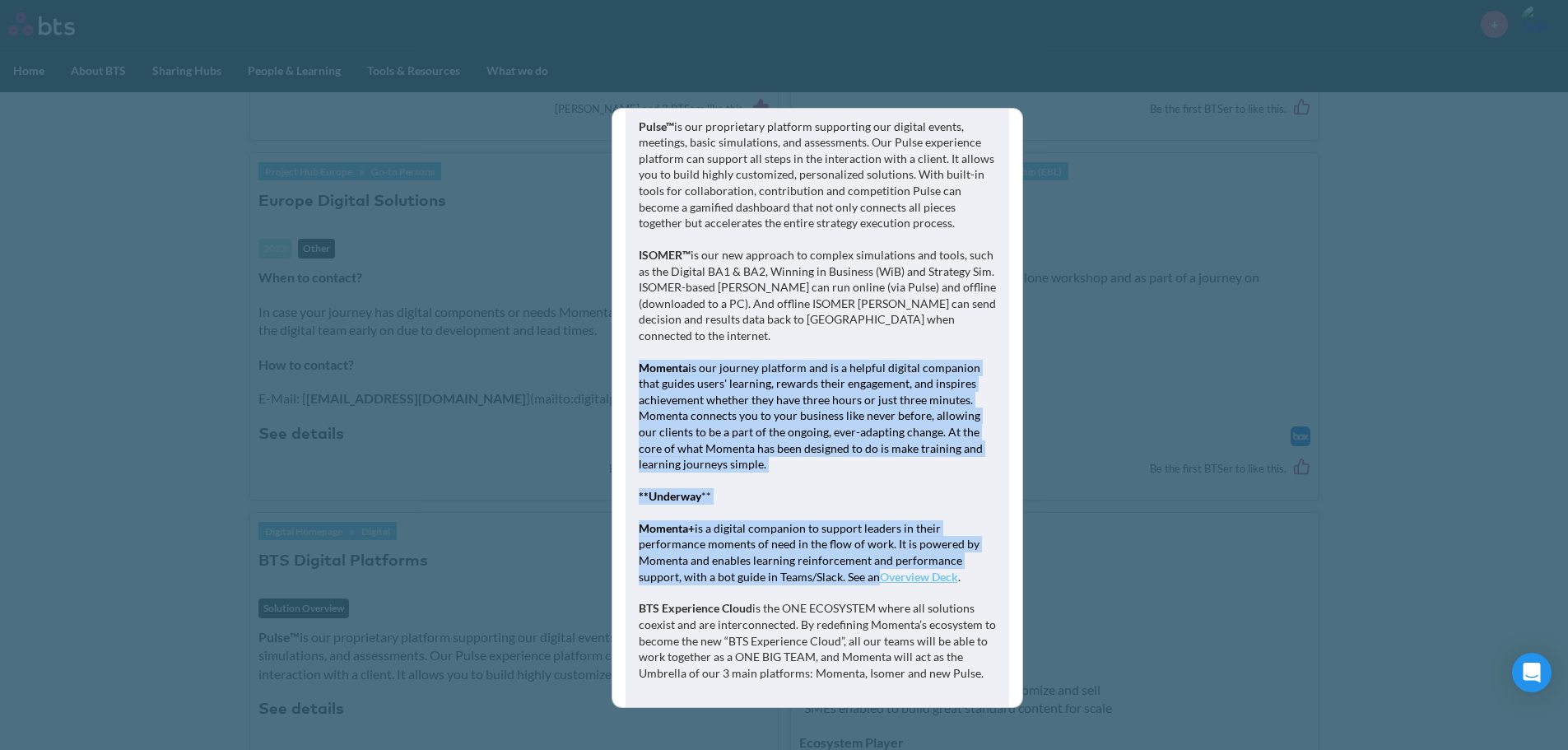
scroll to position [285, 0]
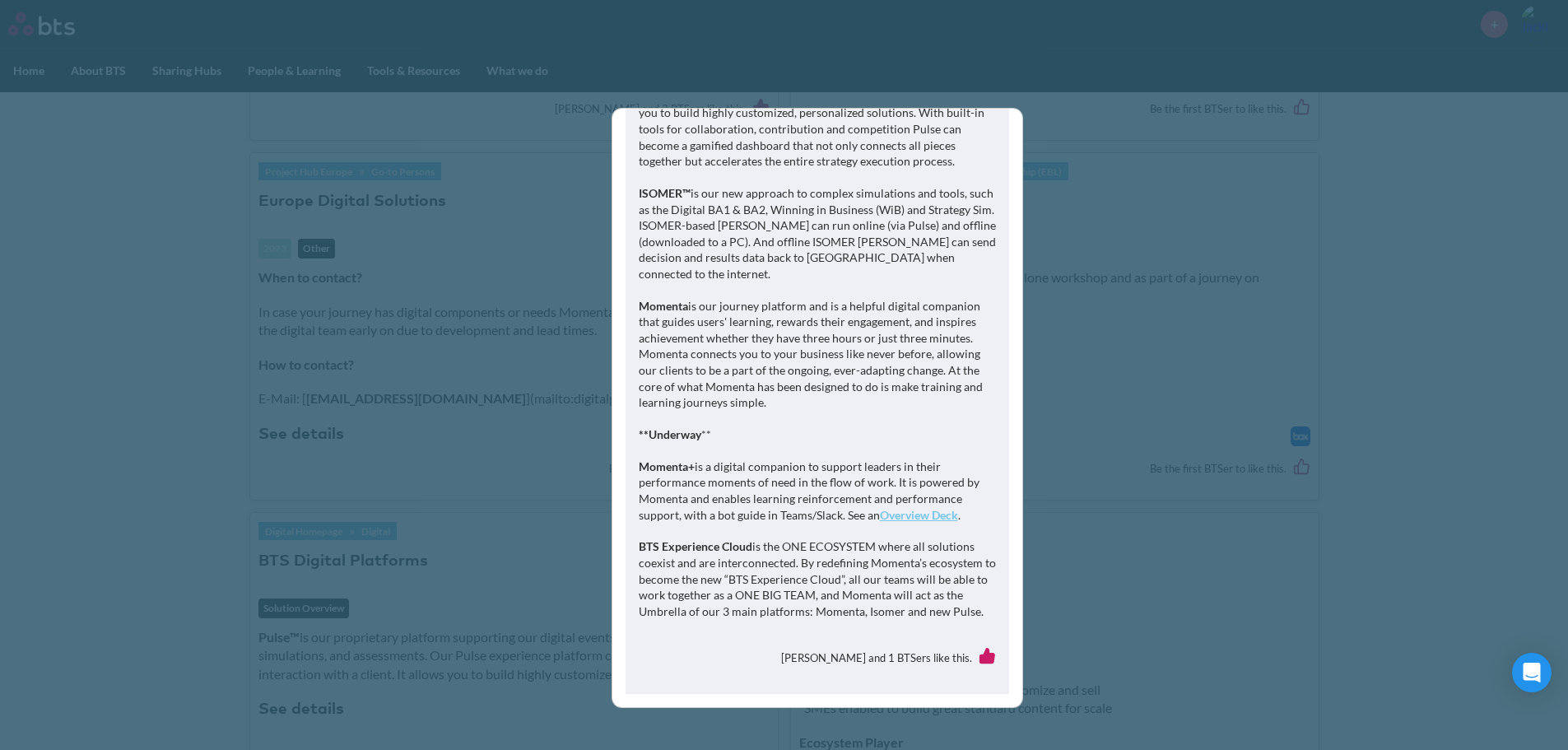
click at [848, 589] on p "BTS Experience Cloud is the ONE ECOSYSTEM where all solutions coexist and are i…" at bounding box center [817, 579] width 357 height 81
click at [918, 518] on link "Overview Deck" at bounding box center [919, 516] width 78 height 14
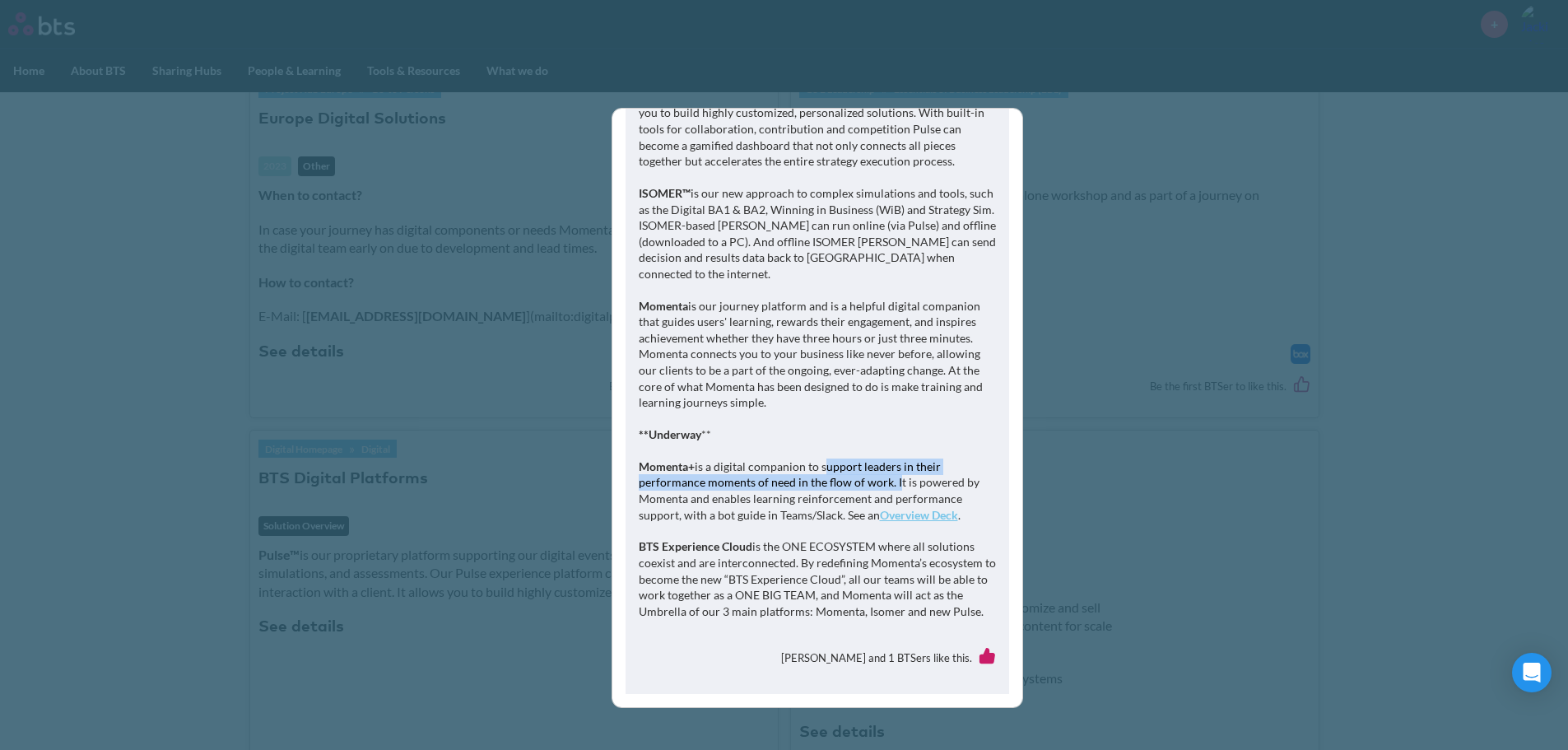
drag, startPoint x: 821, startPoint y: 468, endPoint x: 893, endPoint y: 489, distance: 75.0
click at [893, 489] on p "Momenta+ is a digital companion to support leaders in their performance moments…" at bounding box center [817, 491] width 357 height 64
copy p "support leaders in their performance moments of need in the flow of work."
